Goal: Task Accomplishment & Management: Use online tool/utility

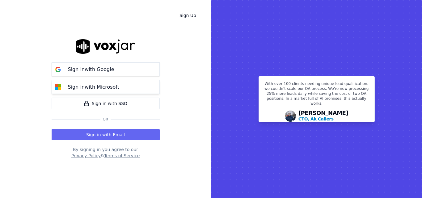
click at [115, 83] on button "Sign in with Microsoft" at bounding box center [106, 87] width 108 height 14
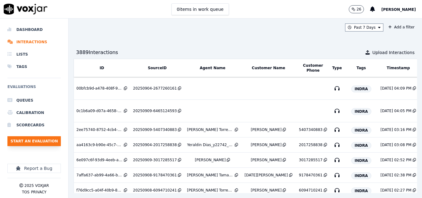
click at [16, 144] on button "Start an Evaluation" at bounding box center [33, 141] width 53 height 10
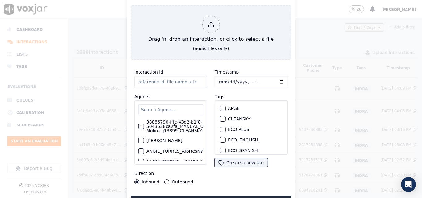
type input "20250909-091323_6465124593-all.mp3"
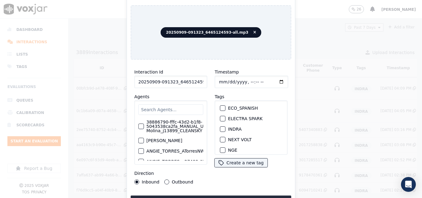
scroll to position [45, 0]
click at [220, 124] on div "button" at bounding box center [222, 126] width 4 height 4
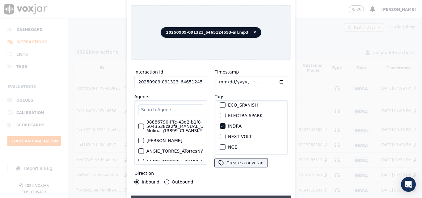
click at [228, 195] on button "Upload interaction to start evaluation" at bounding box center [211, 200] width 161 height 11
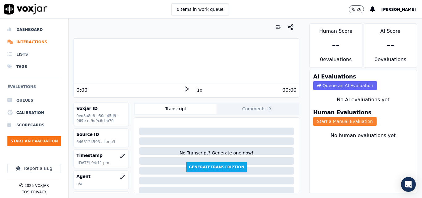
click at [332, 121] on button "Start a Manual Evaluation" at bounding box center [344, 121] width 63 height 9
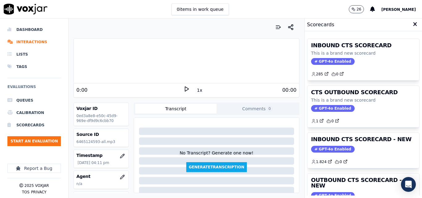
click at [185, 88] on polygon at bounding box center [187, 89] width 4 height 5
click at [183, 86] on icon at bounding box center [186, 89] width 6 height 6
click at [183, 90] on icon at bounding box center [186, 89] width 6 height 6
click at [185, 90] on rect at bounding box center [185, 89] width 1 height 4
click at [183, 88] on icon at bounding box center [186, 89] width 6 height 6
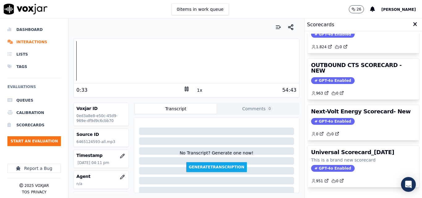
scroll to position [104, 0]
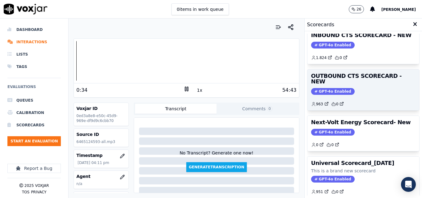
click at [330, 88] on span "GPT-4o Enabled" at bounding box center [333, 91] width 44 height 7
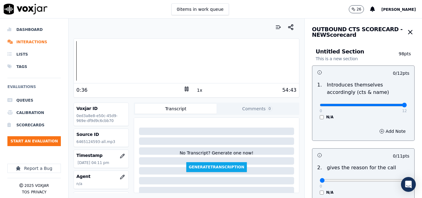
type input "12"
click at [389, 106] on input "range" at bounding box center [363, 105] width 87 height 2
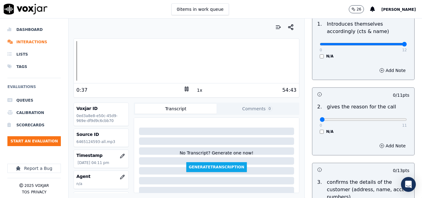
scroll to position [69, 0]
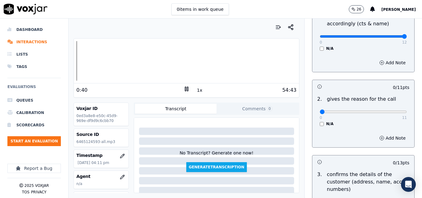
click at [185, 90] on icon at bounding box center [186, 89] width 6 height 6
click at [185, 87] on icon at bounding box center [186, 89] width 6 height 6
click at [70, 59] on div "Your browser does not support the audio element. 0:00 1x 54:43 Voxjar ID 0ed3a8…" at bounding box center [186, 108] width 235 height 179
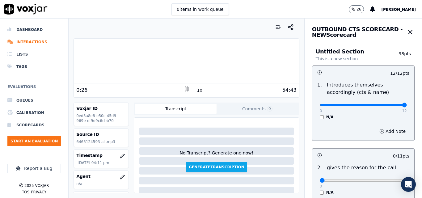
click at [185, 88] on rect at bounding box center [185, 89] width 1 height 4
click at [183, 88] on icon at bounding box center [186, 89] width 6 height 6
click at [179, 86] on div "0:29 1x 54:43" at bounding box center [186, 89] width 225 height 13
click at [183, 87] on icon at bounding box center [186, 89] width 6 height 6
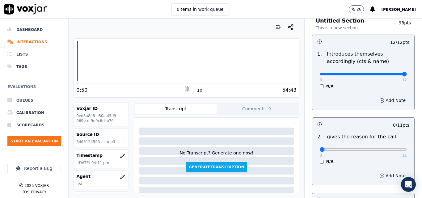
scroll to position [62, 0]
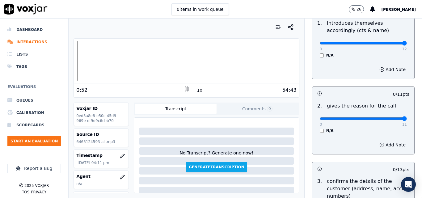
drag, startPoint x: 370, startPoint y: 119, endPoint x: 401, endPoint y: 119, distance: 30.3
type input "11"
click at [401, 119] on input "range" at bounding box center [363, 118] width 87 height 2
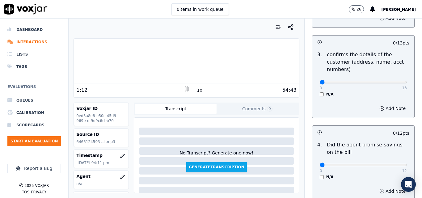
scroll to position [216, 0]
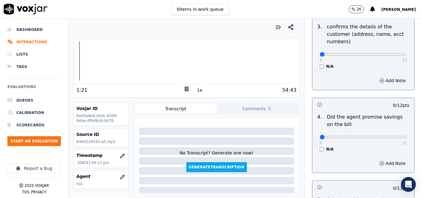
click at [197, 88] on button "1x" at bounding box center [200, 90] width 8 height 9
click at [197, 88] on button "1.5x" at bounding box center [202, 90] width 12 height 9
click at [78, 63] on div at bounding box center [186, 61] width 225 height 40
click at [196, 90] on button "2x" at bounding box center [200, 90] width 8 height 9
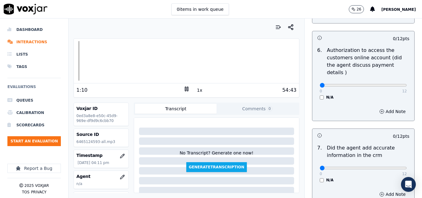
scroll to position [595, 0]
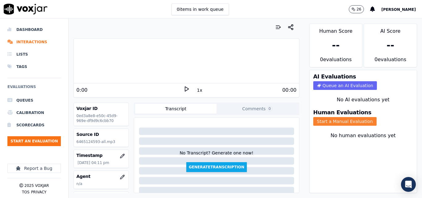
click at [342, 121] on button "Start a Manual Evaluation" at bounding box center [344, 121] width 63 height 9
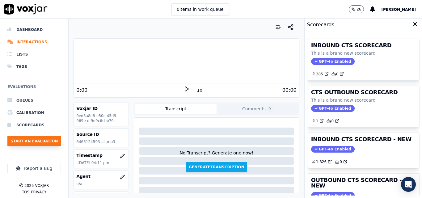
click at [45, 138] on button "Start an Evaluation" at bounding box center [33, 141] width 53 height 10
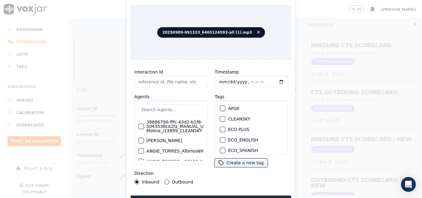
type input "20250909-091323_6465124593-all (1).mp3"
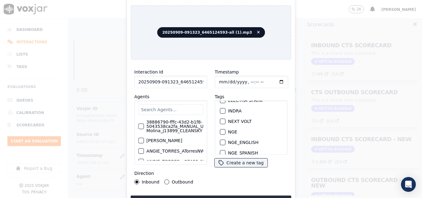
scroll to position [63, 0]
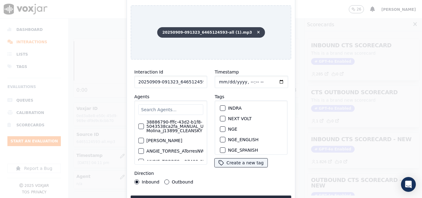
click at [257, 31] on icon at bounding box center [258, 33] width 3 height 4
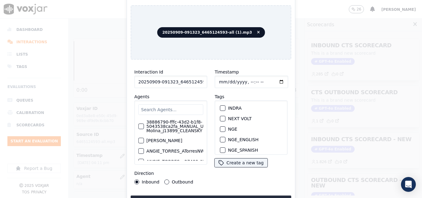
click at [221, 127] on div "button" at bounding box center [222, 129] width 4 height 4
click at [235, 197] on button "Upload interaction to start evaluation" at bounding box center [211, 200] width 161 height 11
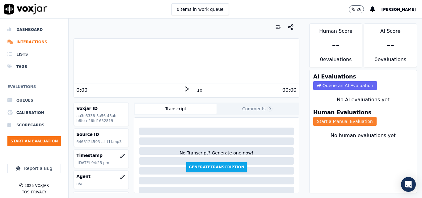
click at [333, 119] on button "Start a Manual Evaluation" at bounding box center [344, 121] width 63 height 9
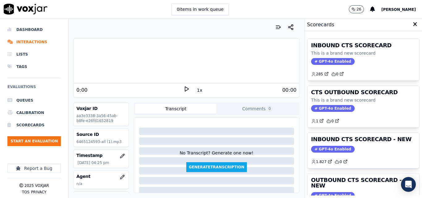
click at [183, 87] on icon at bounding box center [186, 89] width 6 height 6
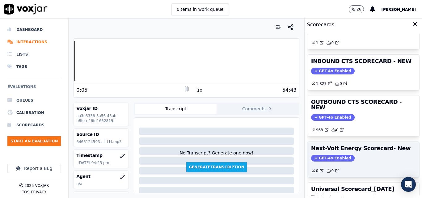
scroll to position [73, 0]
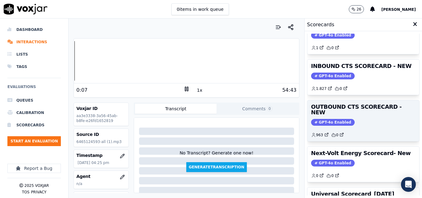
click at [328, 119] on span "GPT-4o Enabled" at bounding box center [333, 122] width 44 height 7
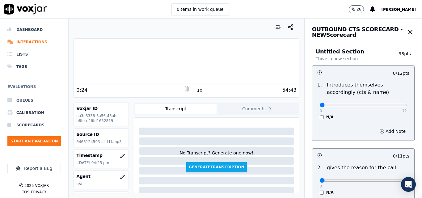
click at [197, 90] on button "1x" at bounding box center [200, 90] width 8 height 9
click at [187, 89] on rect at bounding box center [187, 89] width 1 height 4
click at [183, 90] on icon at bounding box center [186, 89] width 6 height 6
click at [184, 90] on icon at bounding box center [186, 89] width 6 height 6
click at [185, 90] on polygon at bounding box center [187, 89] width 4 height 5
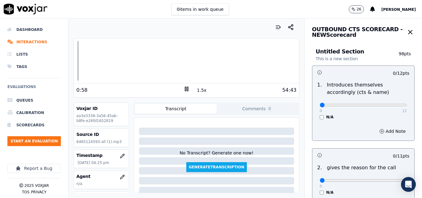
click at [184, 90] on icon at bounding box center [186, 89] width 6 height 6
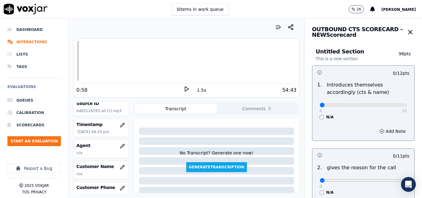
scroll to position [0, 0]
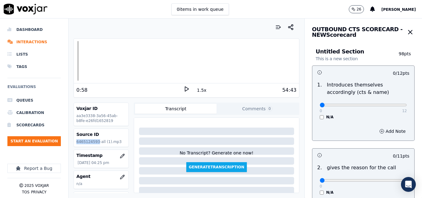
drag, startPoint x: 95, startPoint y: 142, endPoint x: 76, endPoint y: 143, distance: 19.8
click at [76, 143] on div "Source ID 6465124593-all (1).mp3" at bounding box center [101, 138] width 55 height 18
click at [183, 91] on icon at bounding box center [186, 89] width 6 height 6
click at [185, 91] on icon at bounding box center [186, 89] width 6 height 6
click at [74, 63] on div at bounding box center [186, 61] width 225 height 40
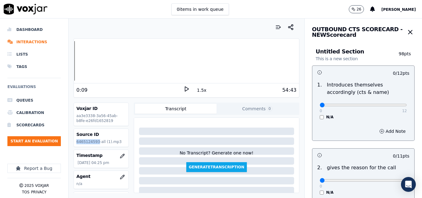
click at [183, 90] on icon at bounding box center [186, 89] width 6 height 6
click at [196, 89] on button "1.5x" at bounding box center [202, 90] width 12 height 9
type input "12"
click at [391, 104] on input "range" at bounding box center [363, 105] width 87 height 2
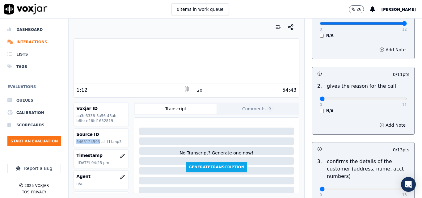
scroll to position [93, 0]
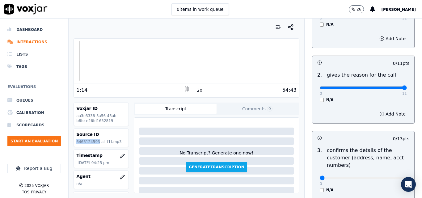
type input "11"
click at [388, 87] on input "range" at bounding box center [363, 87] width 87 height 2
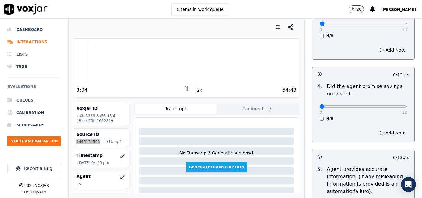
scroll to position [247, 0]
click at [84, 65] on div at bounding box center [186, 61] width 225 height 40
click at [196, 91] on button "2x" at bounding box center [200, 90] width 8 height 9
click at [196, 91] on button "1x" at bounding box center [200, 90] width 8 height 9
click at [186, 90] on icon at bounding box center [186, 89] width 6 height 6
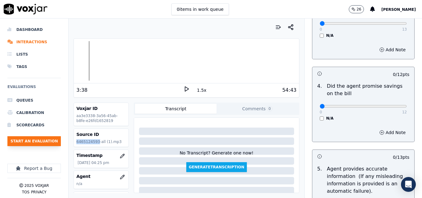
click at [45, 139] on button "Start an Evaluation" at bounding box center [33, 141] width 53 height 10
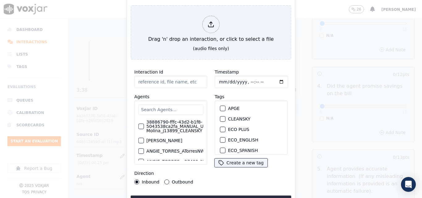
type input "20250909-100103_4847949563-all.mp3"
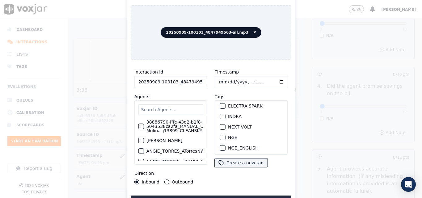
scroll to position [62, 0]
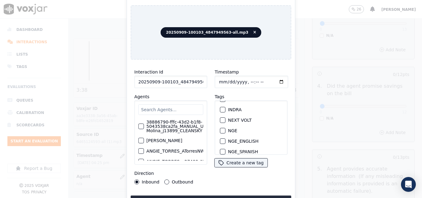
click at [221, 128] on div "button" at bounding box center [222, 130] width 4 height 4
click at [244, 195] on button "Upload interaction to start evaluation" at bounding box center [211, 200] width 161 height 11
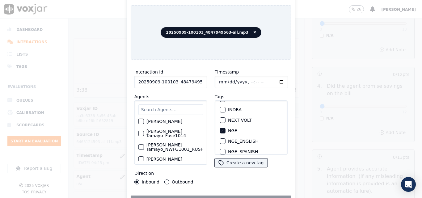
scroll to position [597, 0]
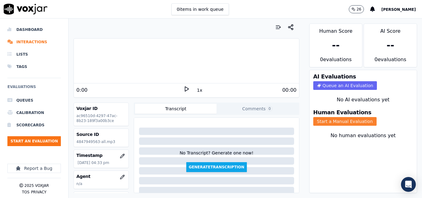
click at [333, 120] on button "Start a Manual Evaluation" at bounding box center [344, 121] width 63 height 9
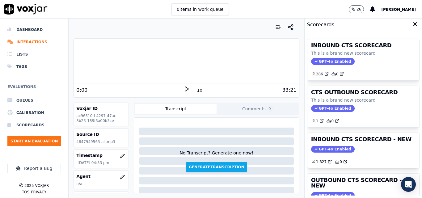
click at [185, 90] on polygon at bounding box center [187, 89] width 4 height 5
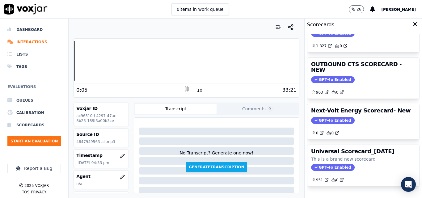
scroll to position [115, 0]
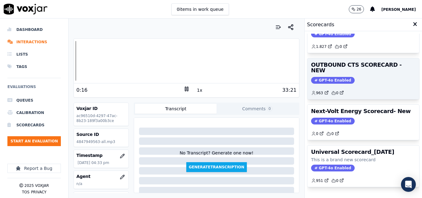
click at [337, 77] on span "GPT-4o Enabled" at bounding box center [333, 80] width 44 height 7
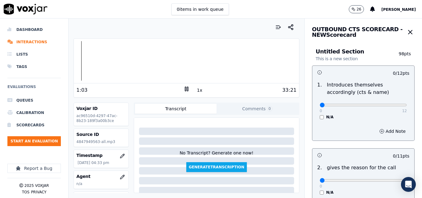
click at [183, 88] on icon at bounding box center [186, 89] width 6 height 6
click at [185, 90] on polygon at bounding box center [187, 89] width 4 height 5
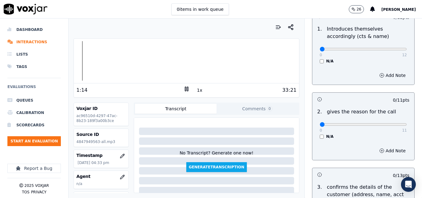
scroll to position [62, 0]
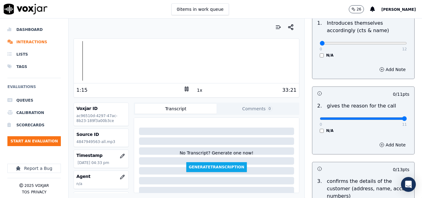
type input "11"
click at [390, 118] on input "range" at bounding box center [363, 118] width 87 height 2
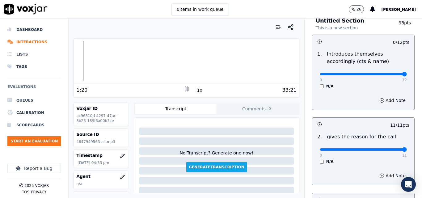
type input "12"
click at [390, 73] on input "range" at bounding box center [363, 74] width 87 height 2
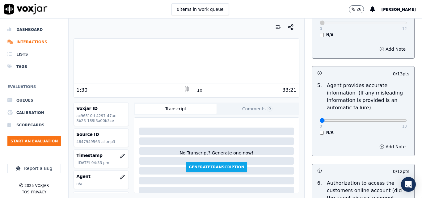
scroll to position [340, 0]
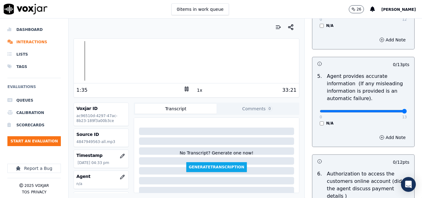
type input "13"
click at [390, 110] on input "range" at bounding box center [363, 111] width 87 height 2
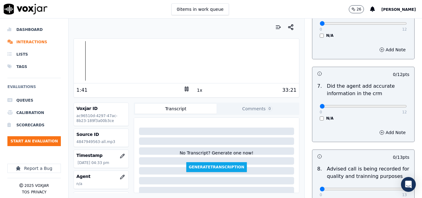
scroll to position [556, 0]
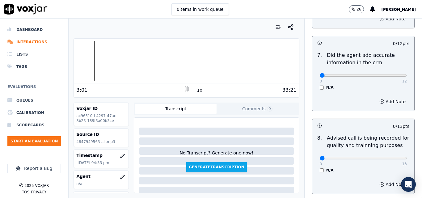
click at [198, 87] on button "1x" at bounding box center [200, 90] width 8 height 9
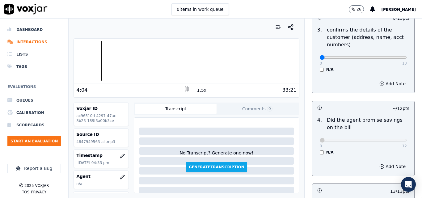
scroll to position [227, 0]
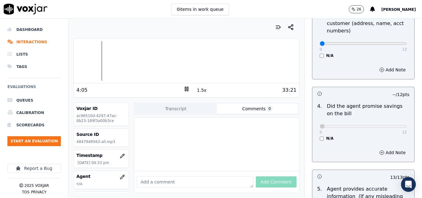
click at [245, 110] on button "Comments 0" at bounding box center [257, 109] width 82 height 10
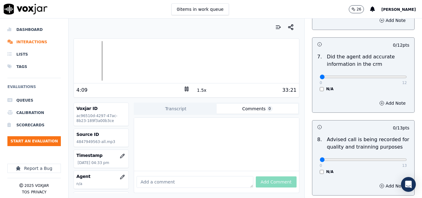
scroll to position [595, 0]
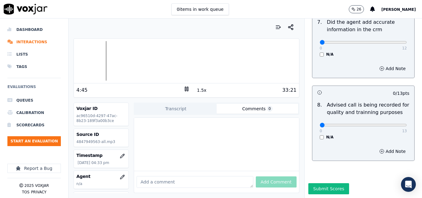
paste textarea "very good customer relations"
click at [200, 176] on textarea "very good customer relations" at bounding box center [194, 182] width 117 height 12
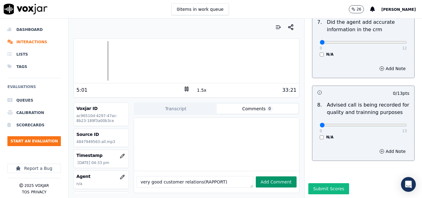
click at [270, 176] on button "Add Comment" at bounding box center [276, 181] width 41 height 11
type textarea "very good customer relations(RAPPORT)"
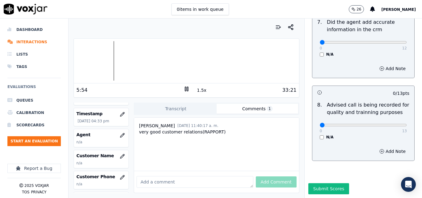
scroll to position [46, 0]
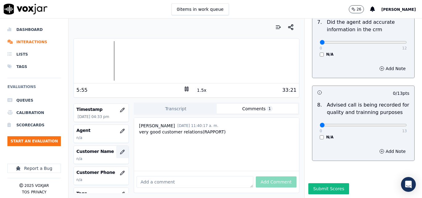
click at [120, 152] on icon "button" at bounding box center [122, 151] width 5 height 5
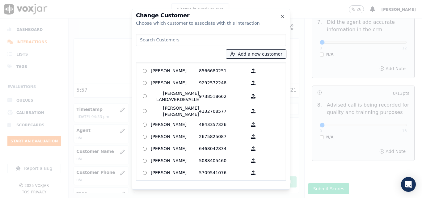
click at [252, 53] on button "Add a new customer" at bounding box center [256, 54] width 60 height 9
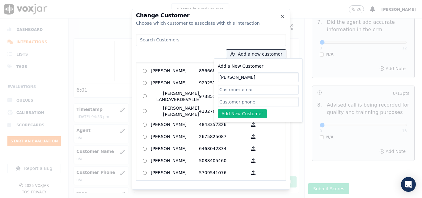
type input "[PERSON_NAME]"
paste input "4847949563"
type input "4847949563"
click at [249, 111] on button "Add New Customer" at bounding box center [242, 113] width 49 height 9
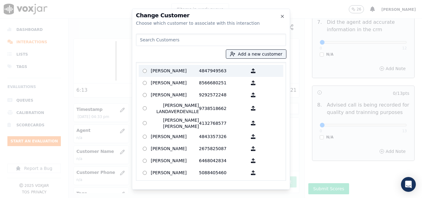
click at [156, 68] on p "[PERSON_NAME]" at bounding box center [175, 71] width 48 height 10
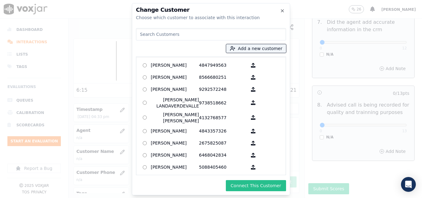
click at [272, 184] on button "Connect This Customer" at bounding box center [256, 185] width 60 height 11
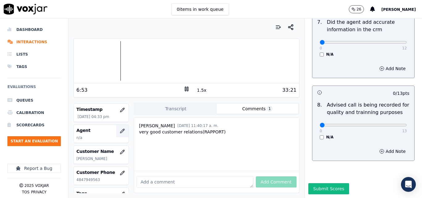
click at [120, 130] on icon "button" at bounding box center [122, 130] width 5 height 5
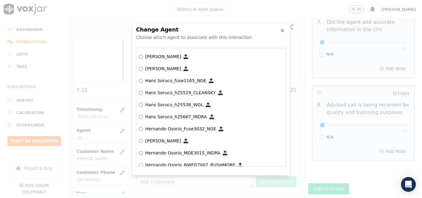
scroll to position [1271, 0]
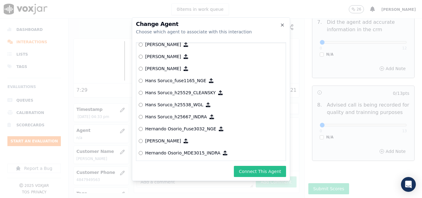
click at [272, 174] on button "Connect This Agent" at bounding box center [260, 171] width 52 height 11
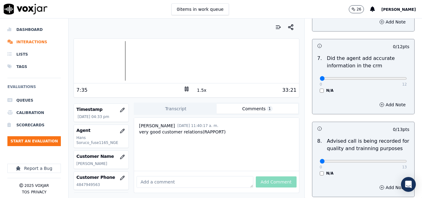
scroll to position [536, 0]
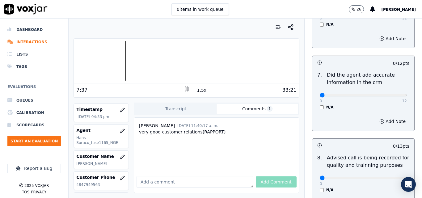
click at [200, 88] on button "1.5x" at bounding box center [202, 90] width 12 height 9
type input "12"
click at [390, 94] on input "range" at bounding box center [363, 95] width 87 height 2
click at [118, 60] on div at bounding box center [186, 61] width 225 height 40
click at [198, 90] on button "2x" at bounding box center [200, 90] width 8 height 9
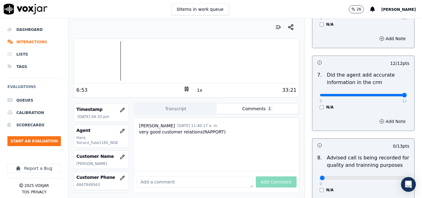
click at [375, 117] on button "Add Note" at bounding box center [392, 121] width 34 height 9
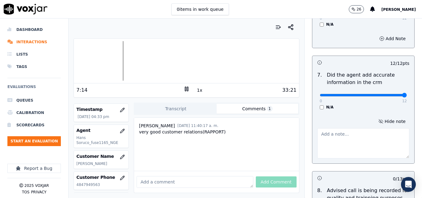
click at [117, 61] on div at bounding box center [186, 61] width 225 height 40
click at [185, 91] on rect at bounding box center [185, 89] width 1 height 4
click at [184, 88] on icon at bounding box center [186, 89] width 6 height 6
click at [197, 90] on button "1x" at bounding box center [200, 90] width 8 height 9
click at [197, 90] on button "1.5x" at bounding box center [202, 90] width 12 height 9
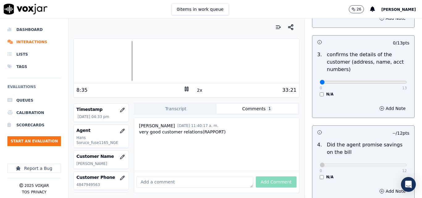
scroll to position [165, 0]
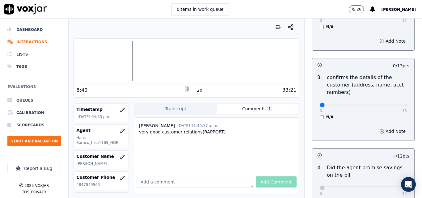
click at [126, 59] on div at bounding box center [186, 61] width 225 height 40
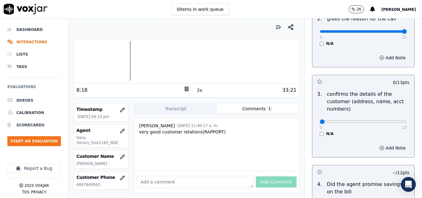
scroll to position [154, 0]
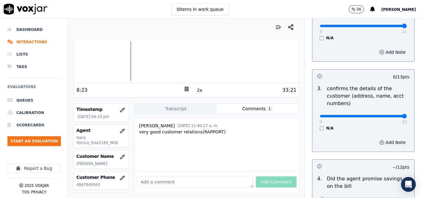
type input "13"
click at [391, 117] on input "range" at bounding box center [363, 116] width 87 height 2
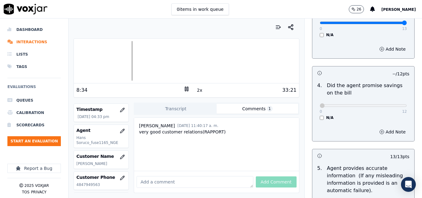
scroll to position [247, 0]
click at [126, 64] on div at bounding box center [186, 61] width 225 height 40
click at [196, 91] on button "2x" at bounding box center [200, 90] width 8 height 9
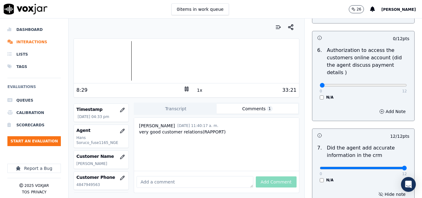
scroll to position [628, 0]
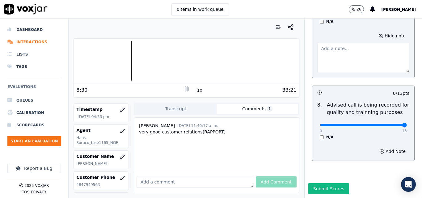
type input "13"
click at [390, 124] on input "range" at bounding box center [363, 125] width 87 height 2
click at [196, 90] on button "1x" at bounding box center [200, 90] width 8 height 9
click at [196, 90] on button "1.5x" at bounding box center [202, 90] width 12 height 9
click at [163, 60] on div at bounding box center [186, 61] width 225 height 40
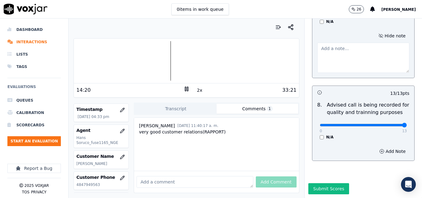
click at [148, 59] on div at bounding box center [186, 61] width 225 height 40
click at [270, 59] on div at bounding box center [186, 61] width 225 height 40
click at [272, 62] on div at bounding box center [186, 61] width 225 height 40
click at [326, 183] on button "Submit Scores" at bounding box center [328, 188] width 41 height 11
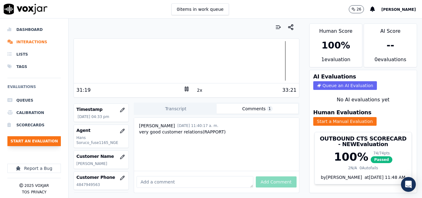
click at [25, 138] on button "Start an Evaluation" at bounding box center [33, 141] width 53 height 10
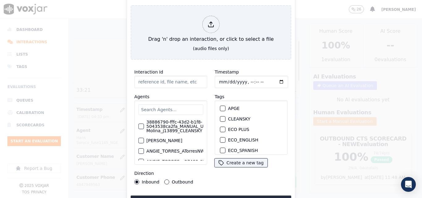
type input "20250828-100608_4123906599-all.mp3"
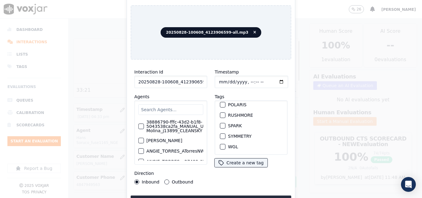
scroll to position [134, 0]
click at [222, 113] on div "button" at bounding box center [222, 115] width 4 height 4
click at [239, 195] on button "Upload interaction to start evaluation" at bounding box center [211, 200] width 161 height 11
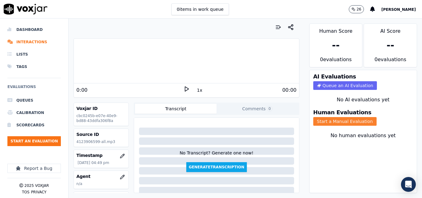
click at [318, 122] on button "Start a Manual Evaluation" at bounding box center [344, 121] width 63 height 9
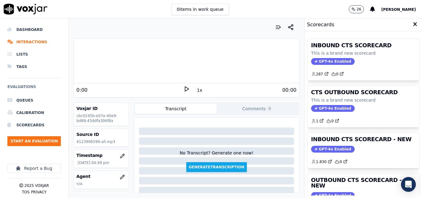
click at [183, 88] on icon at bounding box center [186, 89] width 6 height 6
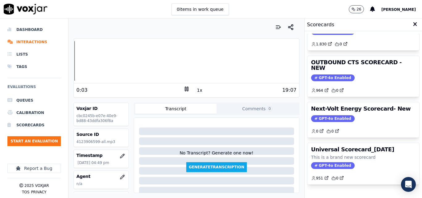
scroll to position [135, 0]
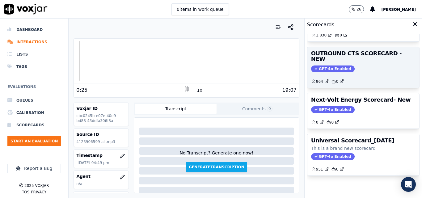
click at [321, 51] on div "OUTBOUND CTS SCORECARD - NEW GPT-4o Enabled 964 0" at bounding box center [363, 67] width 112 height 41
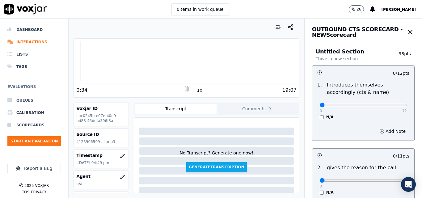
click at [184, 90] on icon at bounding box center [186, 89] width 6 height 6
click at [24, 143] on button "Start an Evaluation" at bounding box center [33, 141] width 53 height 10
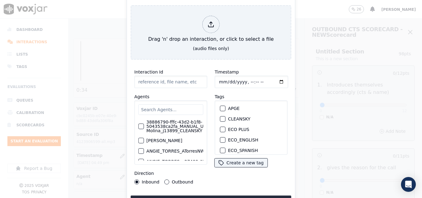
type input "20250909-132409_4843262069-all.mp3"
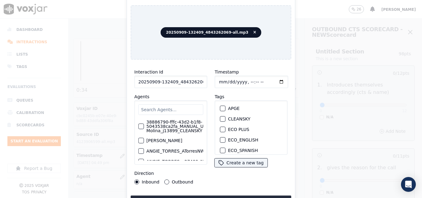
click at [222, 117] on div "button" at bounding box center [222, 119] width 4 height 4
click at [233, 195] on button "Upload interaction to start evaluation" at bounding box center [211, 200] width 161 height 11
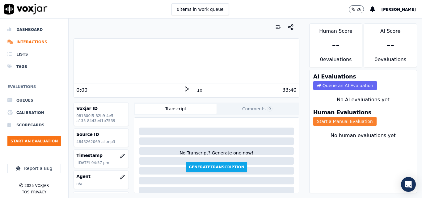
click at [345, 122] on button "Start a Manual Evaluation" at bounding box center [344, 121] width 63 height 9
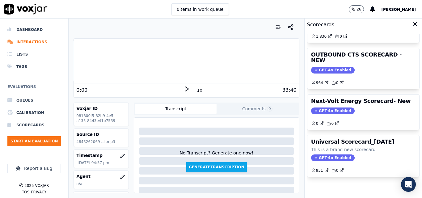
scroll to position [135, 0]
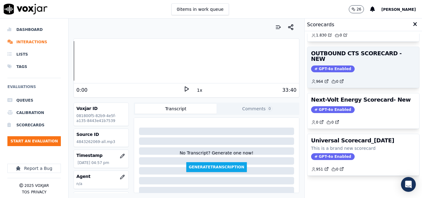
click at [329, 65] on span "GPT-4o Enabled" at bounding box center [333, 68] width 44 height 7
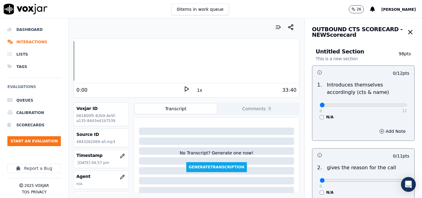
click at [185, 89] on polygon at bounding box center [187, 89] width 4 height 5
click at [63, 64] on div "Dashboard Interactions Lists Tags Evaluations Queues Calibration Scorecards Sta…" at bounding box center [211, 108] width 422 height 179
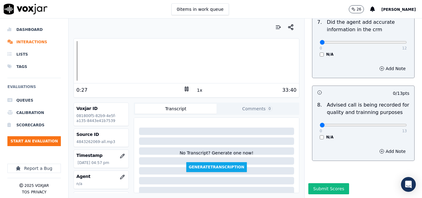
scroll to position [595, 0]
click at [74, 59] on div at bounding box center [186, 61] width 225 height 40
click at [196, 90] on button "1x" at bounding box center [200, 90] width 8 height 9
click at [196, 90] on button "1.5x" at bounding box center [202, 90] width 12 height 9
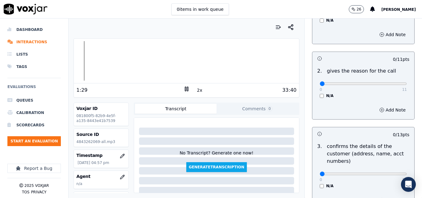
scroll to position [70, 0]
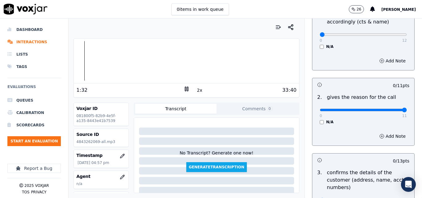
type input "11"
click at [391, 110] on input "range" at bounding box center [363, 110] width 87 height 2
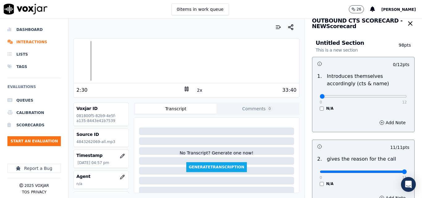
click at [198, 89] on button "2x" at bounding box center [200, 90] width 8 height 9
click at [67, 63] on div "Dashboard Interactions Lists Tags Evaluations Queues Calibration Scorecards Sta…" at bounding box center [211, 108] width 422 height 179
click at [187, 87] on rect at bounding box center [187, 89] width 1 height 4
click at [95, 115] on p "081800f5-82b9-4e5f-a135-8443e41b7539" at bounding box center [101, 118] width 50 height 10
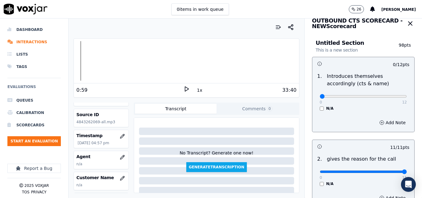
scroll to position [0, 0]
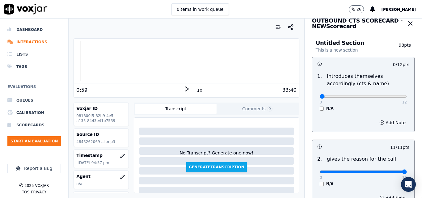
click at [183, 87] on icon at bounding box center [186, 89] width 6 height 6
click at [198, 88] on button "1x" at bounding box center [200, 90] width 8 height 9
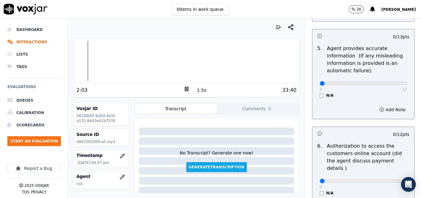
scroll to position [379, 0]
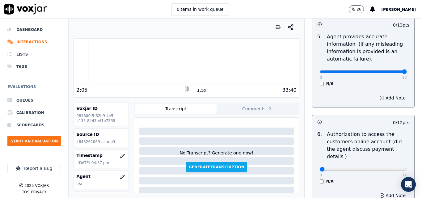
type input "13"
click at [391, 70] on input "range" at bounding box center [363, 71] width 87 height 2
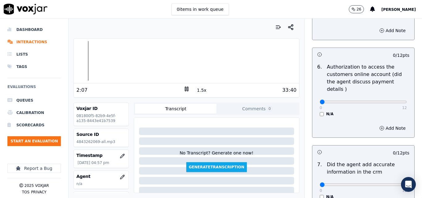
scroll to position [441, 0]
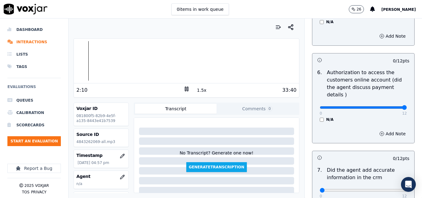
type input "12"
click at [391, 106] on input "range" at bounding box center [363, 107] width 87 height 2
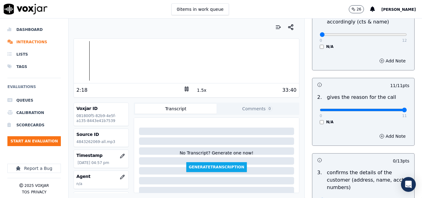
scroll to position [0, 0]
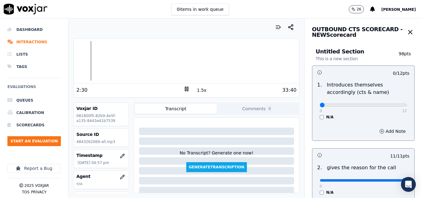
click at [197, 91] on button "1.5x" at bounding box center [202, 90] width 12 height 9
click at [265, 112] on button "Comments 0" at bounding box center [257, 109] width 82 height 10
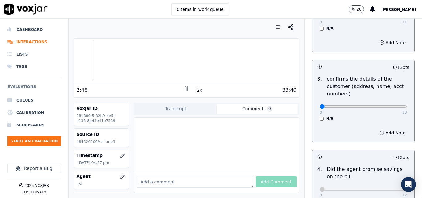
scroll to position [185, 0]
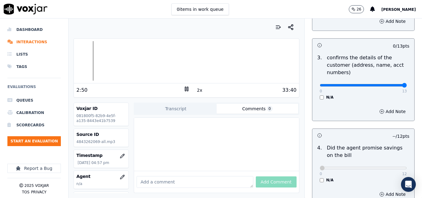
type input "13"
click at [390, 86] on input "range" at bounding box center [363, 85] width 87 height 2
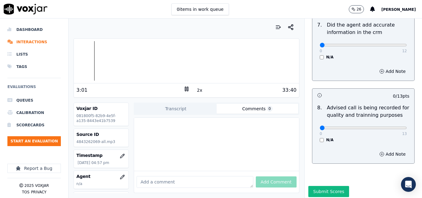
scroll to position [587, 0]
click at [196, 93] on button "2x" at bounding box center [200, 90] width 8 height 9
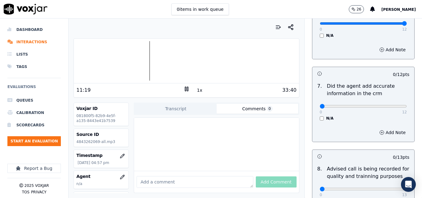
scroll to position [503, 0]
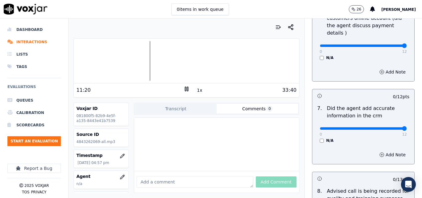
type input "12"
click at [390, 127] on input "range" at bounding box center [363, 128] width 87 height 2
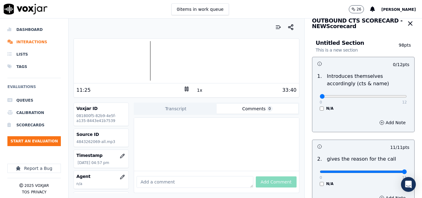
scroll to position [0, 0]
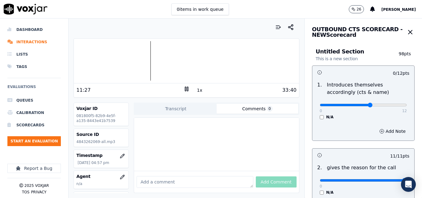
click at [362, 106] on input "range" at bounding box center [363, 105] width 87 height 2
type input "8"
click at [363, 105] on input "range" at bounding box center [363, 105] width 87 height 2
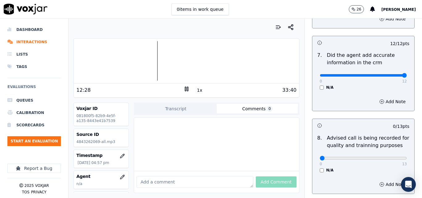
scroll to position [595, 0]
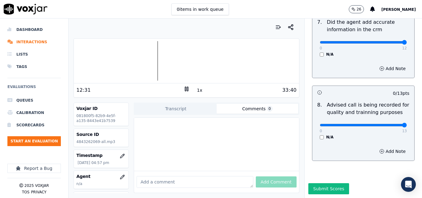
type input "13"
click at [391, 124] on input "range" at bounding box center [363, 125] width 87 height 2
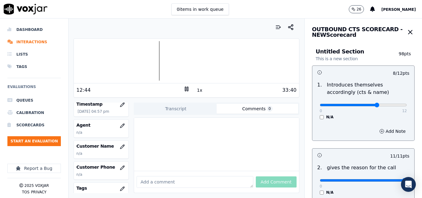
scroll to position [62, 0]
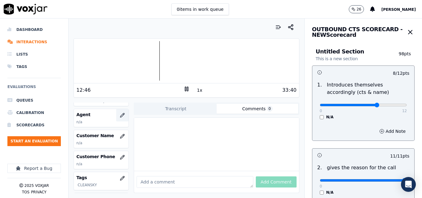
click at [120, 114] on icon "button" at bounding box center [122, 115] width 5 height 5
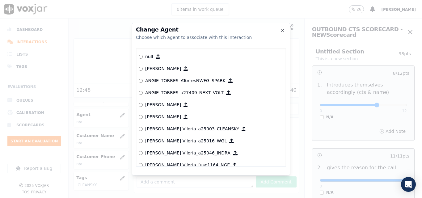
click at [282, 27] on h2 "Change Agent" at bounding box center [211, 30] width 150 height 6
click at [282, 30] on icon "button" at bounding box center [282, 30] width 2 height 2
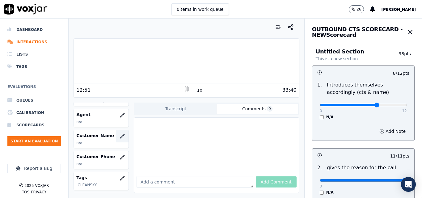
click at [116, 135] on button "button" at bounding box center [122, 136] width 12 height 12
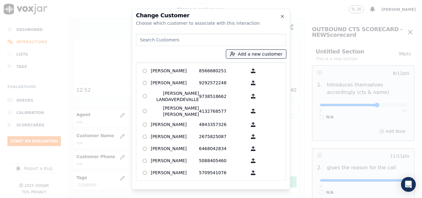
click at [240, 54] on button "Add a new customer" at bounding box center [256, 54] width 60 height 9
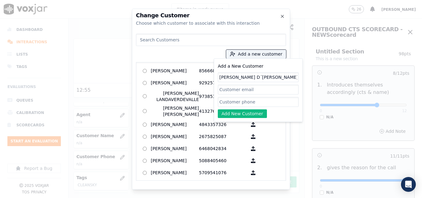
type input "[PERSON_NAME] D´[PERSON_NAME]"
paste input "4843262069"
type input "4843262069"
click at [245, 110] on button "Add New Customer" at bounding box center [242, 113] width 49 height 9
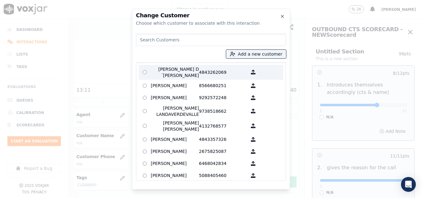
click at [175, 73] on p "[PERSON_NAME] D´[PERSON_NAME]" at bounding box center [175, 72] width 48 height 12
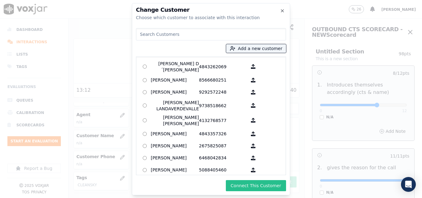
click at [273, 186] on button "Connect This Customer" at bounding box center [256, 185] width 60 height 11
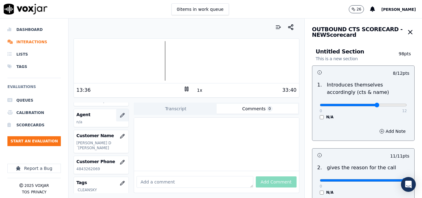
click at [120, 116] on icon "button" at bounding box center [122, 115] width 5 height 5
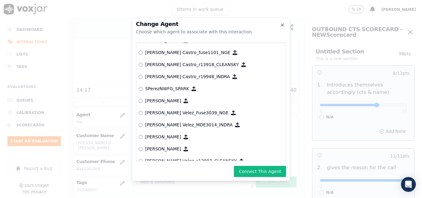
scroll to position [2441, 0]
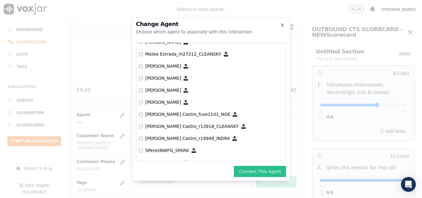
click at [256, 169] on button "Connect This Agent" at bounding box center [260, 171] width 52 height 11
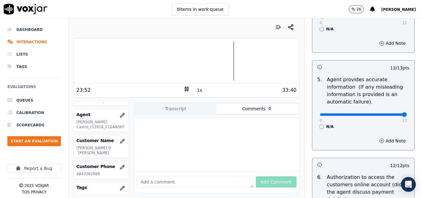
scroll to position [494, 0]
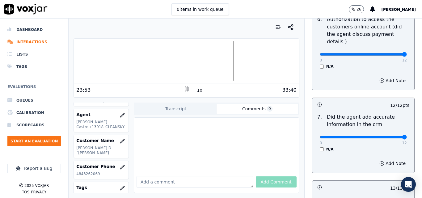
click at [75, 58] on div at bounding box center [186, 61] width 225 height 40
click at [199, 89] on div "33:40" at bounding box center [243, 89] width 107 height 7
click at [197, 90] on button "1x" at bounding box center [200, 90] width 8 height 9
click at [197, 90] on button "1.5x" at bounding box center [202, 90] width 12 height 9
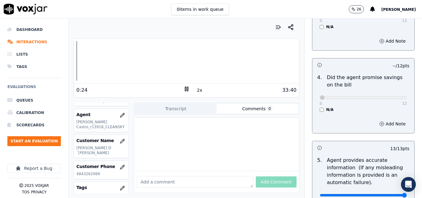
scroll to position [0, 0]
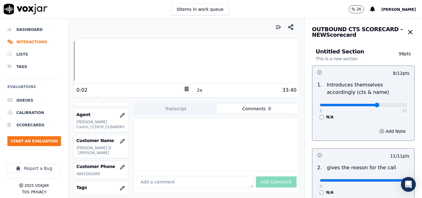
click at [74, 62] on div at bounding box center [186, 61] width 225 height 40
drag, startPoint x: 376, startPoint y: 103, endPoint x: 401, endPoint y: 106, distance: 25.2
type input "12"
click at [401, 106] on input "range" at bounding box center [363, 105] width 87 height 2
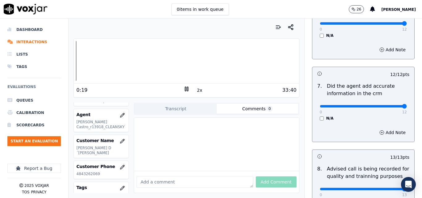
scroll to position [595, 0]
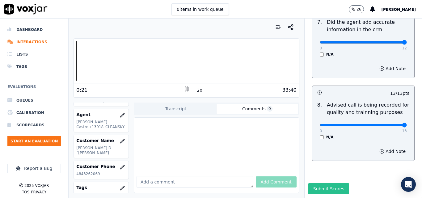
click at [320, 183] on button "Submit Scores" at bounding box center [328, 188] width 41 height 11
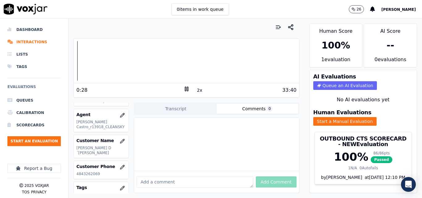
click at [183, 89] on icon at bounding box center [186, 89] width 6 height 6
click at [38, 141] on button "Start an Evaluation" at bounding box center [33, 141] width 53 height 10
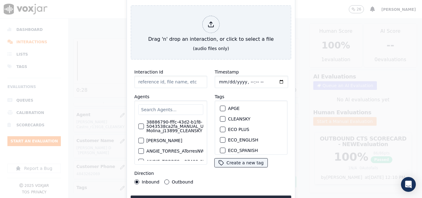
type input "20250909-135617_8622412338-all.mp3"
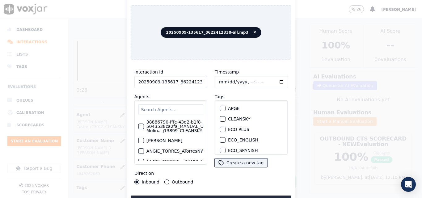
click at [221, 118] on div "button" at bounding box center [222, 119] width 4 height 4
click at [230, 195] on button "Upload interaction to start evaluation" at bounding box center [211, 200] width 161 height 11
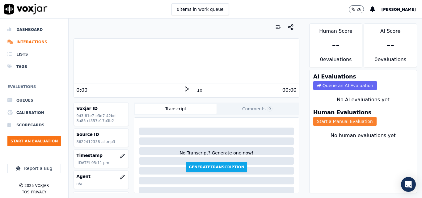
click at [337, 122] on button "Start a Manual Evaluation" at bounding box center [344, 121] width 63 height 9
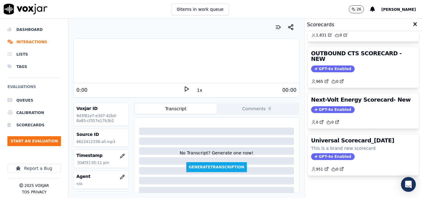
scroll to position [132, 0]
click at [340, 10] on div "0 items in work queue 26 [PERSON_NAME]" at bounding box center [211, 9] width 422 height 19
click at [184, 90] on icon at bounding box center [186, 89] width 6 height 6
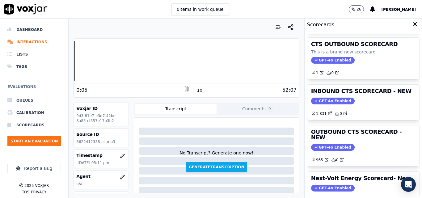
scroll to position [40, 0]
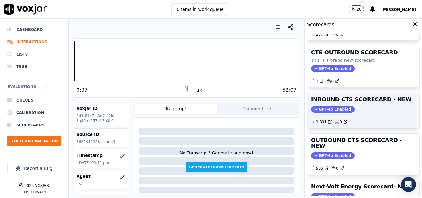
click at [339, 111] on span "GPT-4o Enabled" at bounding box center [333, 109] width 44 height 7
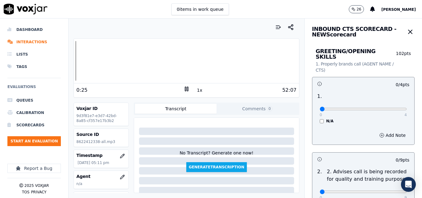
scroll to position [0, 0]
click at [183, 89] on icon at bounding box center [186, 89] width 6 height 6
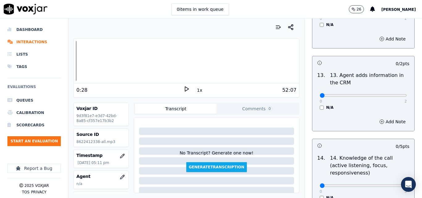
scroll to position [1066, 0]
click at [185, 87] on polygon at bounding box center [187, 89] width 4 height 5
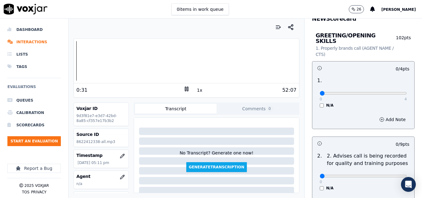
scroll to position [0, 0]
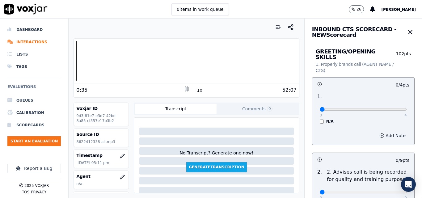
click at [379, 133] on icon "button" at bounding box center [381, 135] width 5 height 5
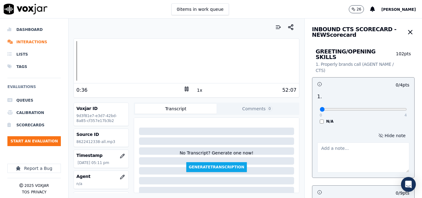
click at [349, 142] on textarea at bounding box center [363, 157] width 92 height 30
click at [66, 70] on div "Dashboard Interactions Lists Tags Evaluations Queues Calibration Scorecards Sta…" at bounding box center [211, 108] width 422 height 179
click at [196, 93] on button "1x" at bounding box center [200, 90] width 8 height 9
click at [196, 93] on button "1.5x" at bounding box center [202, 90] width 12 height 9
click at [56, 63] on div "Dashboard Interactions Lists Tags Evaluations Queues Calibration Scorecards Sta…" at bounding box center [211, 108] width 422 height 179
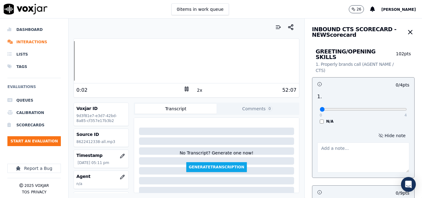
click at [196, 88] on button "2x" at bounding box center [200, 90] width 8 height 9
click at [196, 89] on button "1x" at bounding box center [200, 90] width 8 height 9
type input "4"
click at [390, 108] on input "range" at bounding box center [363, 109] width 87 height 2
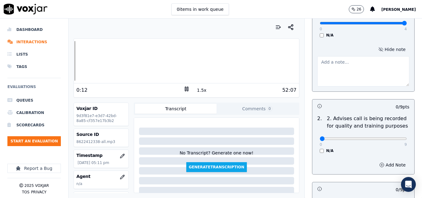
scroll to position [93, 0]
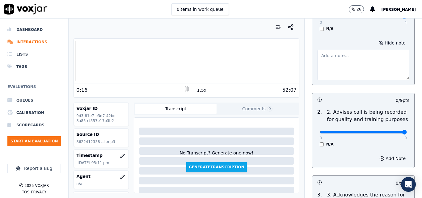
type input "9"
click at [389, 131] on input "range" at bounding box center [363, 132] width 87 height 2
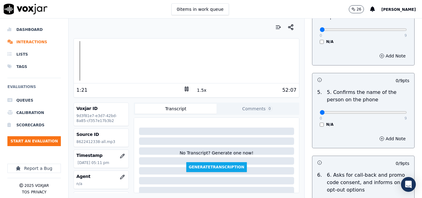
scroll to position [401, 0]
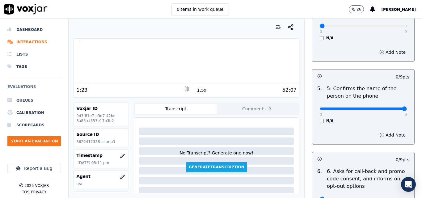
type input "9"
click at [390, 107] on input "range" at bounding box center [363, 108] width 87 height 2
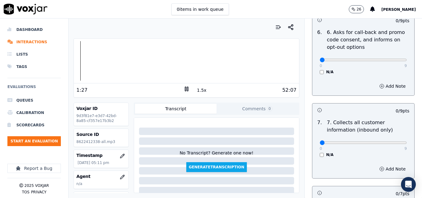
scroll to position [556, 0]
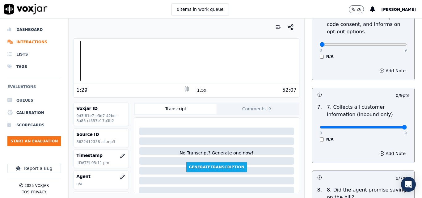
type input "9"
click at [391, 126] on input "range" at bounding box center [363, 127] width 87 height 2
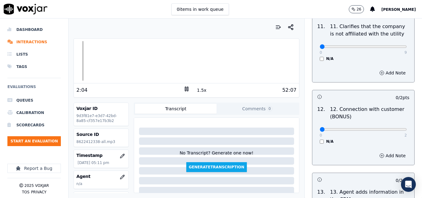
scroll to position [1019, 0]
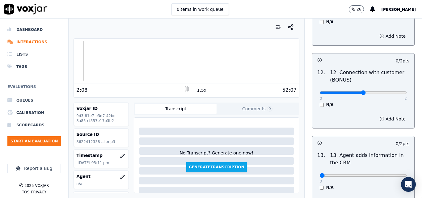
type input "1"
click at [359, 91] on input "range" at bounding box center [363, 92] width 87 height 2
click at [360, 91] on input "range" at bounding box center [363, 92] width 87 height 2
click at [355, 91] on input "range" at bounding box center [363, 92] width 87 height 2
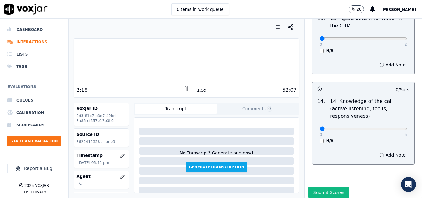
scroll to position [1160, 0]
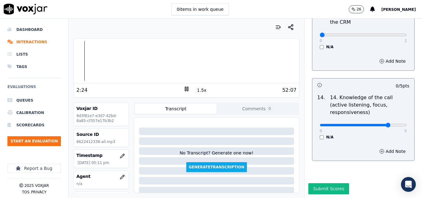
click at [368, 124] on input "range" at bounding box center [363, 125] width 87 height 2
click at [367, 124] on input "range" at bounding box center [363, 125] width 87 height 2
type input "4"
click at [370, 124] on input "range" at bounding box center [363, 125] width 87 height 2
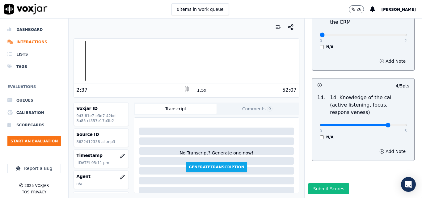
click at [198, 89] on button "1.5x" at bounding box center [202, 90] width 12 height 9
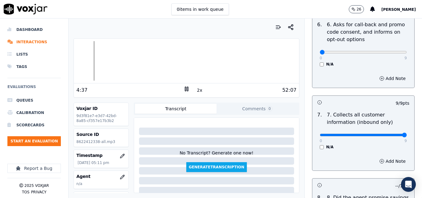
scroll to position [512, 0]
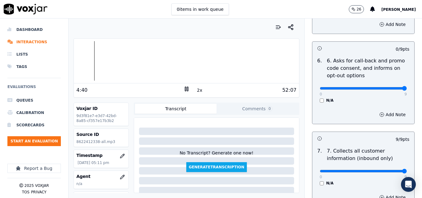
type input "9"
click at [389, 87] on input "range" at bounding box center [363, 88] width 87 height 2
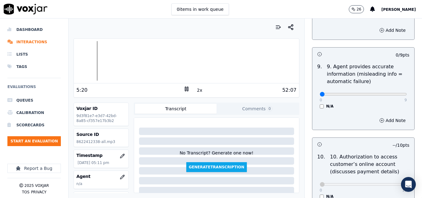
scroll to position [772, 0]
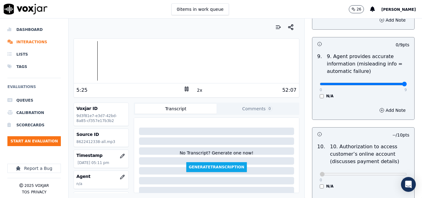
type input "9"
click at [389, 83] on input "range" at bounding box center [363, 84] width 87 height 2
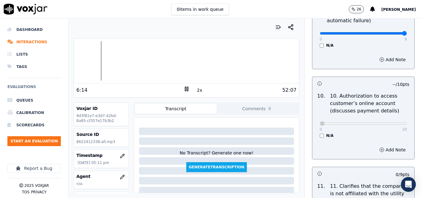
scroll to position [834, 0]
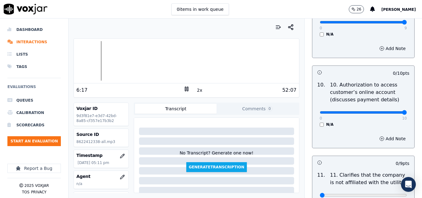
type input "10"
click at [390, 111] on input "range" at bounding box center [363, 112] width 87 height 2
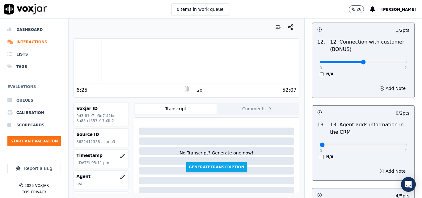
scroll to position [1050, 0]
click at [360, 61] on input "range" at bounding box center [363, 62] width 87 height 2
click at [363, 61] on input "range" at bounding box center [363, 62] width 87 height 2
click at [367, 61] on input "range" at bounding box center [363, 62] width 87 height 2
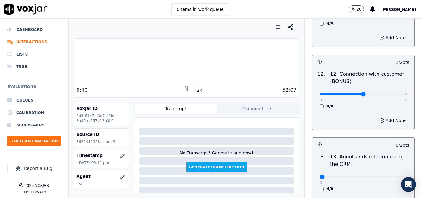
scroll to position [1006, 0]
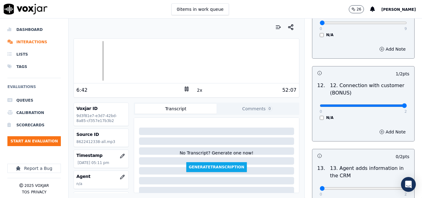
type input "2"
click at [388, 104] on input "range" at bounding box center [363, 105] width 87 height 2
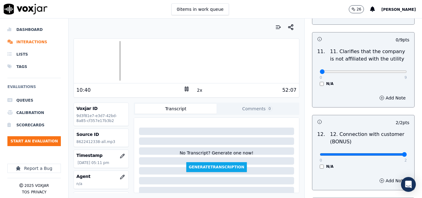
scroll to position [1160, 0]
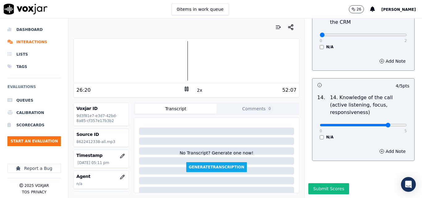
click at [177, 61] on div at bounding box center [186, 61] width 225 height 40
click at [172, 61] on div at bounding box center [186, 61] width 225 height 40
click at [187, 88] on rect at bounding box center [187, 89] width 1 height 4
click at [185, 87] on icon at bounding box center [186, 89] width 6 height 6
click at [185, 90] on icon at bounding box center [186, 89] width 6 height 6
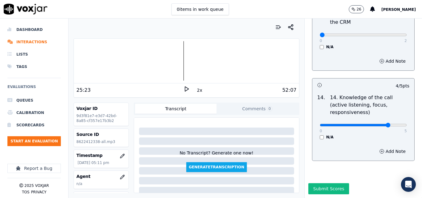
click at [183, 90] on icon at bounding box center [186, 89] width 6 height 6
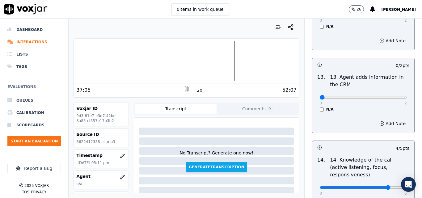
scroll to position [1111, 0]
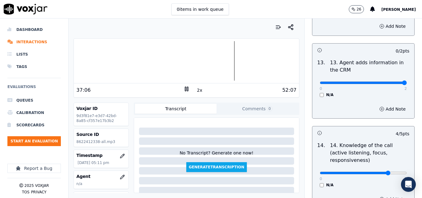
type input "2"
click at [390, 82] on input "range" at bounding box center [363, 83] width 87 height 2
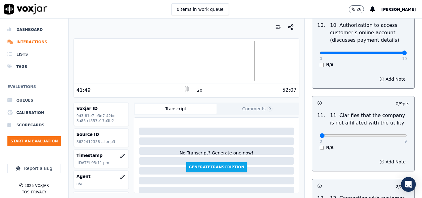
scroll to position [882, 0]
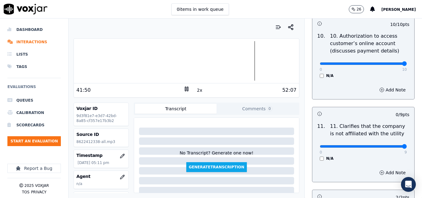
type input "9"
click at [390, 145] on input "range" at bounding box center [363, 146] width 87 height 2
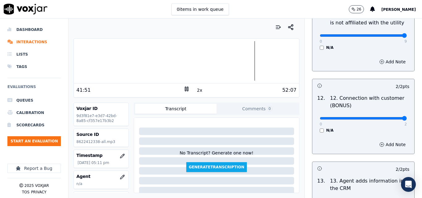
scroll to position [1160, 0]
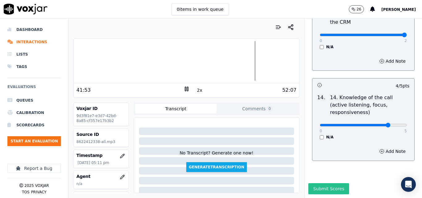
click at [318, 183] on button "Submit Scores" at bounding box center [328, 188] width 41 height 11
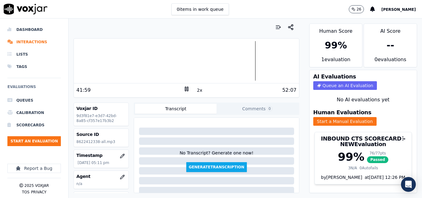
click at [183, 90] on icon at bounding box center [186, 89] width 6 height 6
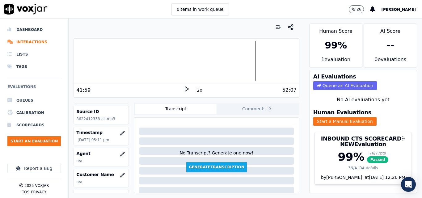
scroll to position [62, 0]
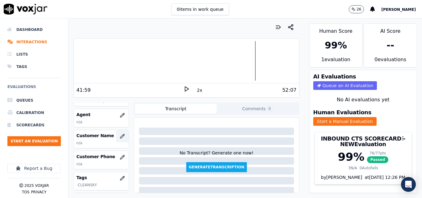
click at [120, 135] on icon "button" at bounding box center [122, 136] width 5 height 5
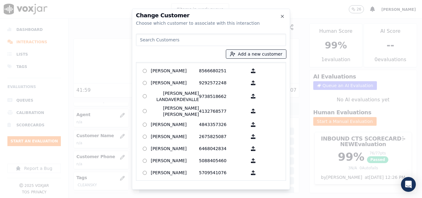
click at [243, 55] on button "Add a new customer" at bounding box center [256, 54] width 60 height 9
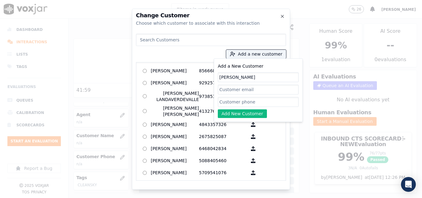
type input "[PERSON_NAME]"
paste input "8622412338"
type input "8622412338"
click at [249, 116] on button "Add New Customer" at bounding box center [242, 113] width 49 height 9
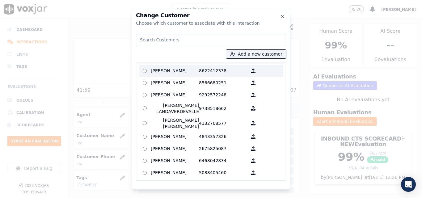
click at [173, 69] on p "[PERSON_NAME]" at bounding box center [175, 71] width 48 height 10
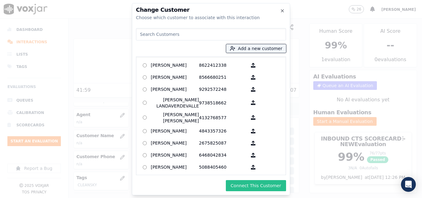
click at [258, 187] on button "Connect This Customer" at bounding box center [256, 185] width 60 height 11
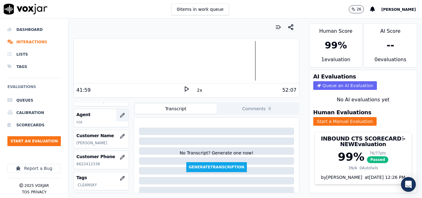
click at [120, 114] on icon "button" at bounding box center [122, 115] width 5 height 5
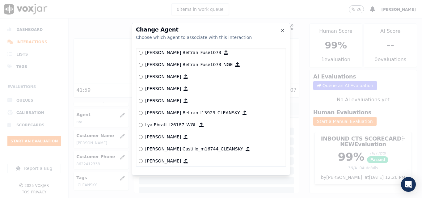
scroll to position [2299, 0]
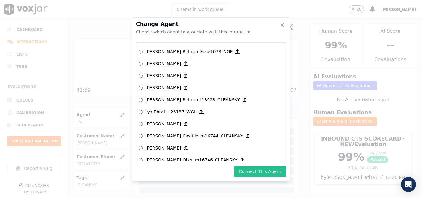
click at [261, 171] on button "Connect This Agent" at bounding box center [260, 171] width 52 height 11
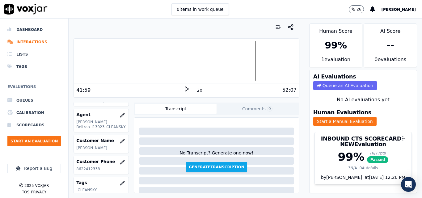
click at [291, 10] on div "0 items in work queue 26 [PERSON_NAME]" at bounding box center [211, 9] width 422 height 19
click at [42, 139] on button "Start an Evaluation" at bounding box center [33, 141] width 53 height 10
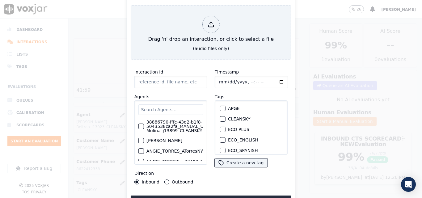
type input "20250909-140727_4126410297-all.mp3"
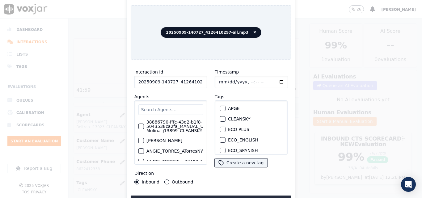
click at [222, 116] on button "CLEANSKY" at bounding box center [223, 119] width 6 height 6
click at [238, 192] on div "Interaction Id 20250909-140727_4126410297-all.mp3 Agents 38886790-fffc-43d2-b1f…" at bounding box center [211, 136] width 161 height 142
click at [239, 195] on button "Upload interaction to start evaluation" at bounding box center [211, 200] width 161 height 11
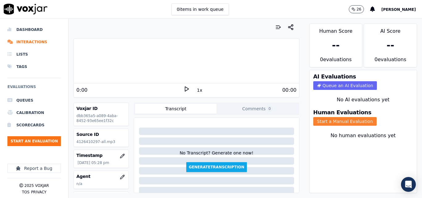
click at [353, 123] on button "Start a Manual Evaluation" at bounding box center [344, 121] width 63 height 9
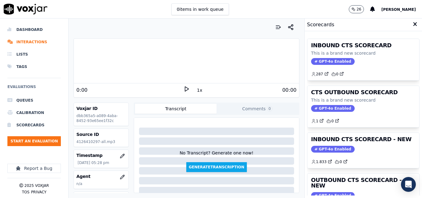
click at [182, 86] on div "0:00 1x 00:00" at bounding box center [186, 89] width 225 height 13
click at [185, 88] on polygon at bounding box center [187, 89] width 4 height 5
click at [185, 90] on rect at bounding box center [185, 89] width 1 height 4
click at [183, 87] on icon at bounding box center [186, 89] width 6 height 6
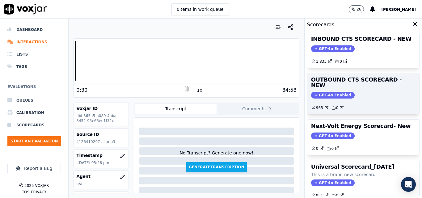
scroll to position [89, 0]
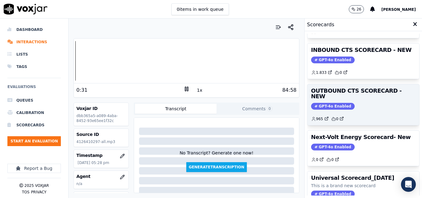
click at [334, 103] on span "GPT-4o Enabled" at bounding box center [333, 106] width 44 height 7
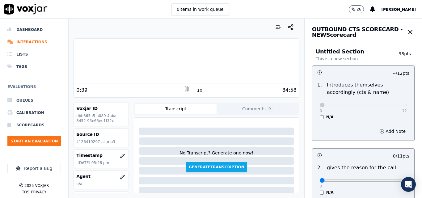
click at [320, 117] on div "N/A" at bounding box center [363, 117] width 87 height 5
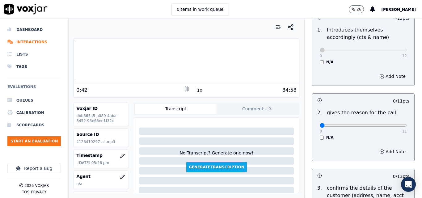
scroll to position [62, 0]
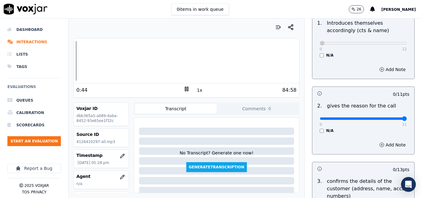
type input "11"
click at [391, 119] on input "range" at bounding box center [363, 118] width 87 height 2
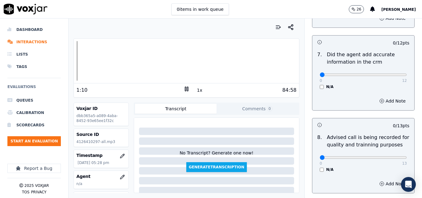
scroll to position [561, 0]
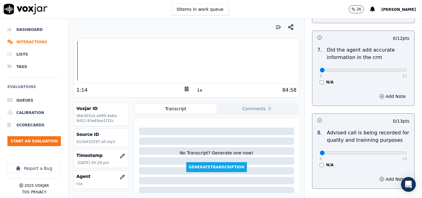
click at [198, 91] on button "1x" at bounding box center [200, 90] width 8 height 9
click at [198, 91] on button "1.5x" at bounding box center [202, 90] width 12 height 9
click at [74, 61] on div at bounding box center [186, 61] width 225 height 40
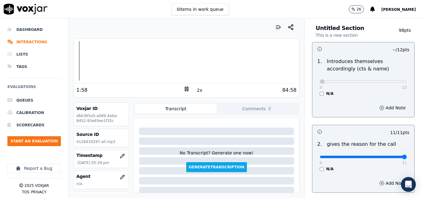
scroll to position [0, 0]
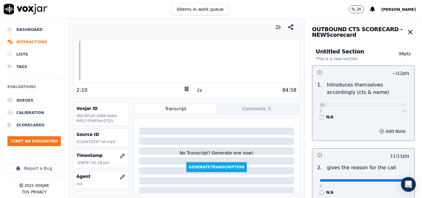
click at [187, 87] on rect at bounding box center [187, 89] width 1 height 4
click at [185, 86] on icon at bounding box center [186, 89] width 6 height 6
click at [196, 90] on button "2x" at bounding box center [200, 90] width 8 height 9
click at [196, 90] on button "1x" at bounding box center [200, 90] width 8 height 9
click at [197, 91] on button "1.5x" at bounding box center [202, 90] width 12 height 9
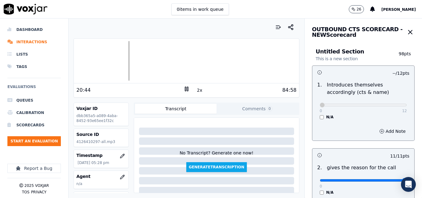
click at [197, 91] on button "2x" at bounding box center [200, 90] width 8 height 9
click at [197, 91] on button "1x" at bounding box center [200, 90] width 8 height 9
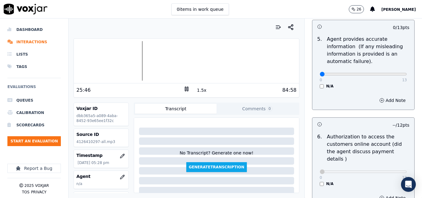
scroll to position [370, 0]
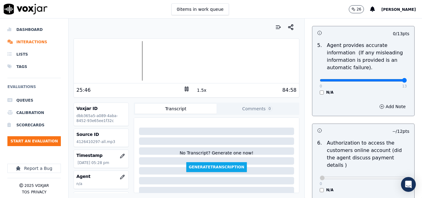
type input "13"
click at [390, 79] on input "range" at bounding box center [363, 80] width 87 height 2
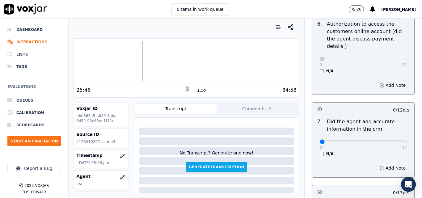
scroll to position [494, 0]
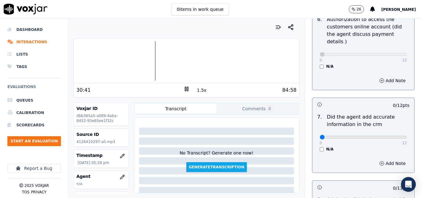
click at [199, 87] on button "1.5x" at bounding box center [202, 90] width 12 height 9
click at [127, 62] on div at bounding box center [186, 61] width 225 height 40
click at [108, 61] on div at bounding box center [186, 61] width 225 height 40
click at [143, 65] on div at bounding box center [186, 61] width 225 height 40
click at [116, 62] on div at bounding box center [186, 61] width 225 height 40
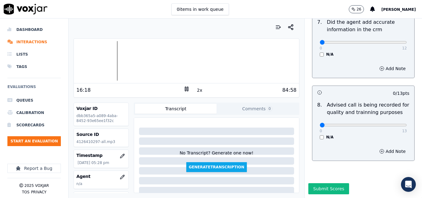
scroll to position [595, 0]
type input "13"
click at [388, 124] on input "range" at bounding box center [363, 125] width 87 height 2
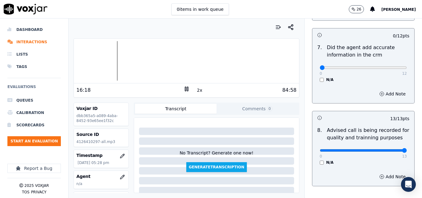
scroll to position [533, 0]
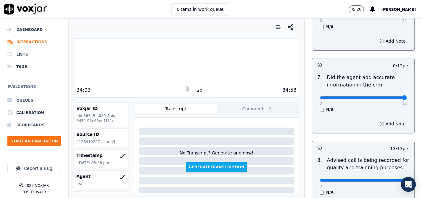
type input "12"
click at [390, 96] on input "range" at bounding box center [363, 97] width 87 height 2
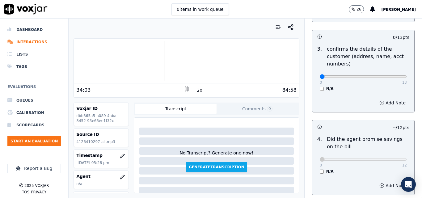
scroll to position [163, 0]
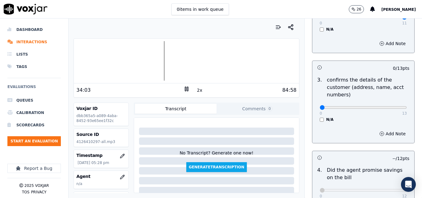
click at [391, 108] on div "0 13 N/A" at bounding box center [363, 109] width 97 height 23
type input "13"
click at [391, 108] on input "range" at bounding box center [363, 107] width 87 height 2
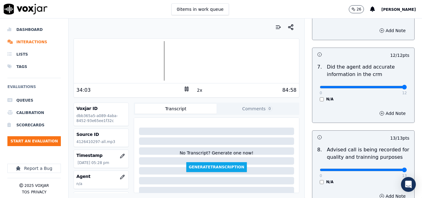
scroll to position [595, 0]
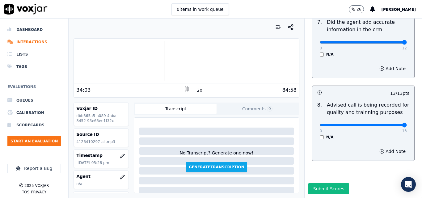
click at [130, 59] on div at bounding box center [186, 61] width 225 height 40
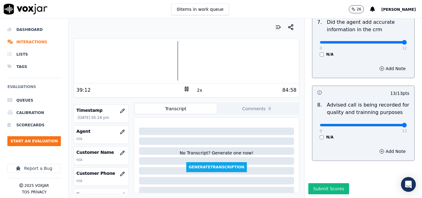
scroll to position [46, 0]
click at [120, 152] on icon "button" at bounding box center [122, 152] width 4 height 4
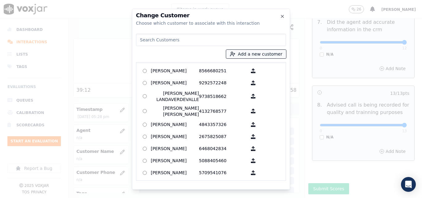
click at [248, 56] on button "Add a new customer" at bounding box center [256, 54] width 60 height 9
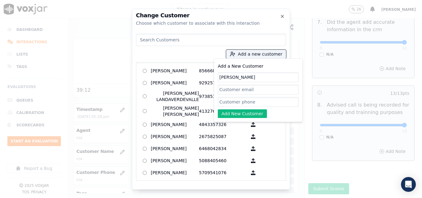
type input "[PERSON_NAME]"
paste input "4126410297"
type input "4126410297"
click at [235, 112] on button "Add New Customer" at bounding box center [242, 113] width 49 height 9
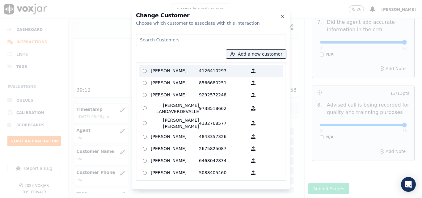
click at [179, 70] on p "[PERSON_NAME]" at bounding box center [175, 71] width 48 height 10
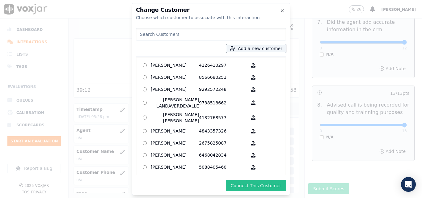
click at [257, 188] on button "Connect This Customer" at bounding box center [256, 185] width 60 height 11
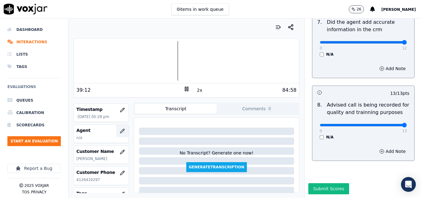
click at [120, 132] on icon "button" at bounding box center [122, 130] width 5 height 5
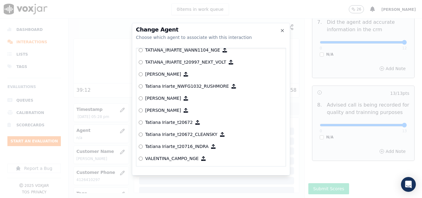
scroll to position [2855, 0]
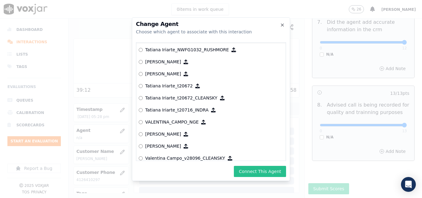
click at [266, 173] on button "Connect This Agent" at bounding box center [260, 171] width 52 height 11
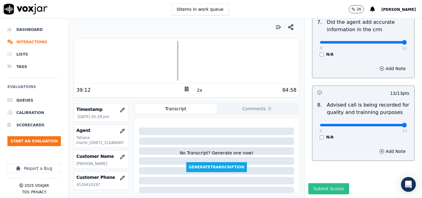
click at [317, 183] on button "Submit Scores" at bounding box center [328, 188] width 41 height 11
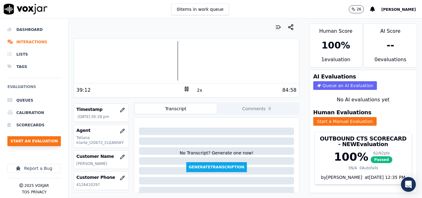
click at [48, 142] on button "Start an Evaluation" at bounding box center [33, 141] width 53 height 10
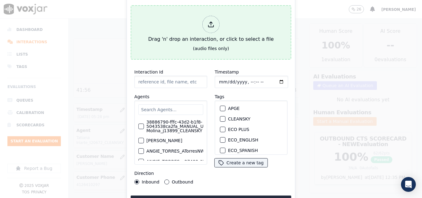
type input "20250909-180113_3472049982-all.mp3"
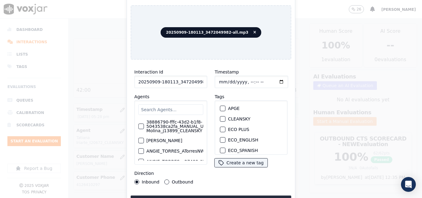
click at [221, 117] on div "button" at bounding box center [222, 119] width 4 height 4
click at [226, 195] on button "Upload interaction to start evaluation" at bounding box center [211, 200] width 161 height 11
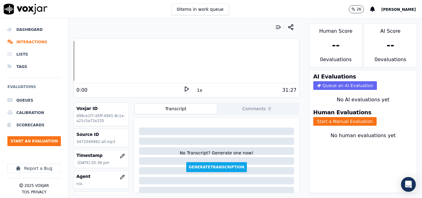
drag, startPoint x: 83, startPoint y: 22, endPoint x: 79, endPoint y: 25, distance: 4.2
click at [83, 22] on div at bounding box center [185, 27] width 225 height 12
click at [34, 140] on button "Start an Evaluation" at bounding box center [33, 141] width 53 height 10
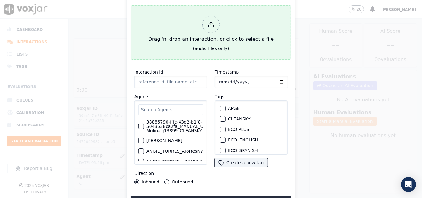
type input "20250825-111429_3472048896-all (1).mp3"
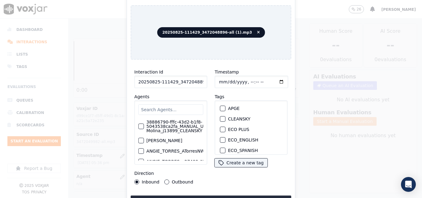
click at [220, 117] on div "button" at bounding box center [222, 119] width 4 height 4
click at [229, 195] on button "Upload interaction to start evaluation" at bounding box center [211, 200] width 161 height 11
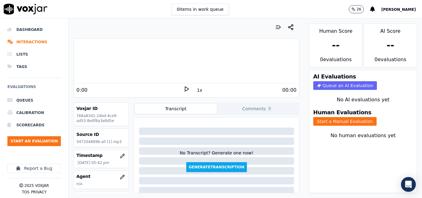
drag, startPoint x: 321, startPoint y: 121, endPoint x: 271, endPoint y: 103, distance: 52.8
click at [321, 121] on button "Start a Manual Evaluation" at bounding box center [344, 121] width 63 height 9
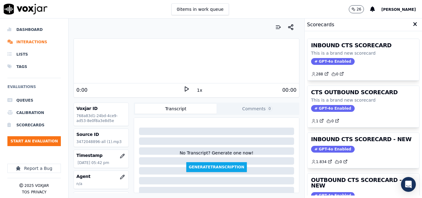
click at [183, 90] on icon at bounding box center [186, 89] width 6 height 6
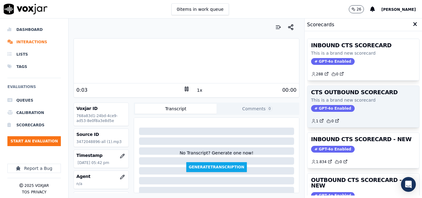
scroll to position [135, 0]
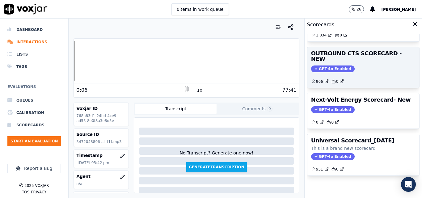
click at [327, 65] on span "GPT-4o Enabled" at bounding box center [333, 68] width 44 height 7
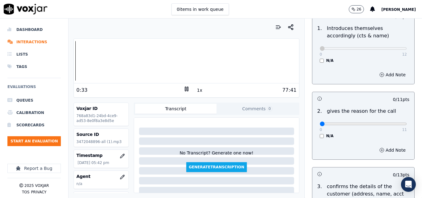
scroll to position [62, 0]
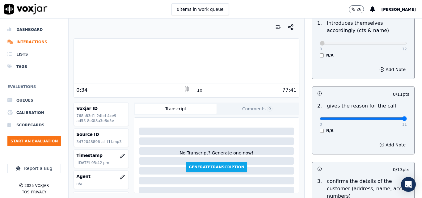
type input "11"
click at [391, 118] on input "range" at bounding box center [363, 118] width 87 height 2
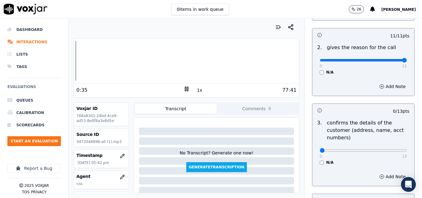
scroll to position [154, 0]
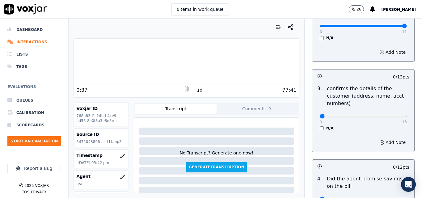
click at [197, 91] on button "1x" at bounding box center [200, 90] width 8 height 9
click at [197, 91] on button "1.5x" at bounding box center [202, 90] width 12 height 9
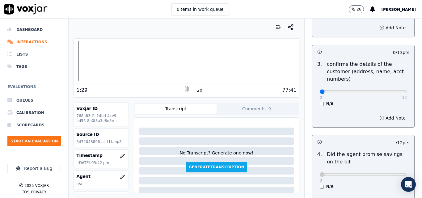
scroll to position [173, 0]
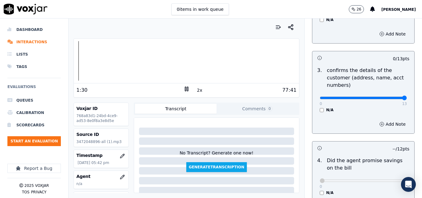
type input "13"
click at [391, 97] on input "range" at bounding box center [363, 98] width 87 height 2
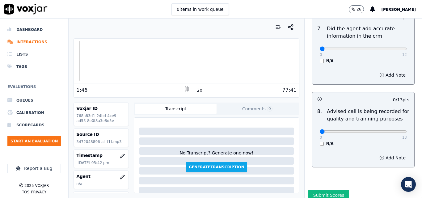
scroll to position [584, 0]
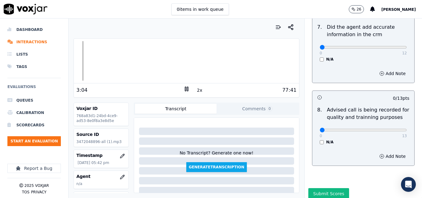
click at [79, 62] on div at bounding box center [186, 61] width 225 height 40
click at [183, 90] on icon at bounding box center [186, 89] width 6 height 6
click at [185, 87] on polygon at bounding box center [187, 89] width 4 height 5
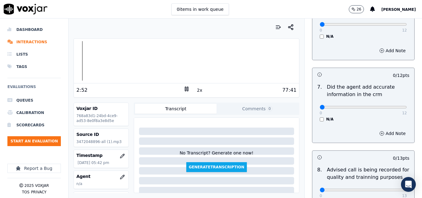
scroll to position [522, 0]
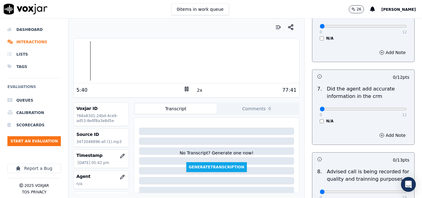
click at [196, 90] on button "2x" at bounding box center [200, 90] width 8 height 9
click at [196, 90] on button "1x" at bounding box center [200, 90] width 8 height 9
click at [111, 61] on div at bounding box center [186, 61] width 225 height 40
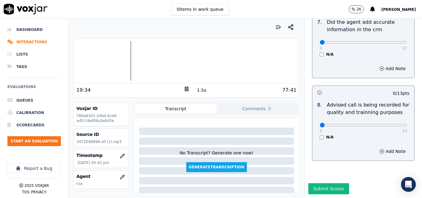
scroll to position [595, 0]
click at [194, 63] on div at bounding box center [186, 61] width 225 height 40
click at [187, 88] on rect at bounding box center [187, 89] width 1 height 4
click at [185, 87] on polygon at bounding box center [187, 89] width 4 height 5
click at [221, 60] on div at bounding box center [186, 61] width 225 height 40
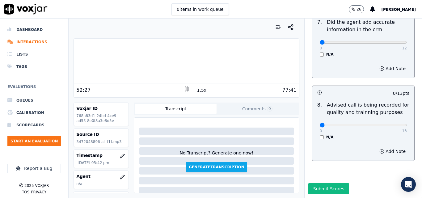
click at [218, 61] on div at bounding box center [186, 61] width 225 height 40
click at [183, 89] on icon at bounding box center [186, 89] width 6 height 6
click at [185, 87] on polygon at bounding box center [187, 89] width 4 height 5
click at [185, 87] on rect at bounding box center [185, 89] width 1 height 4
click at [183, 86] on icon at bounding box center [186, 89] width 6 height 6
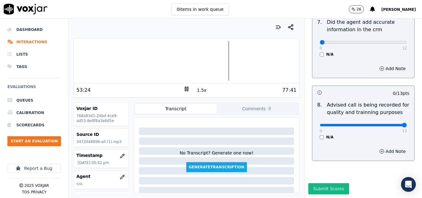
type input "13"
click at [389, 124] on input "range" at bounding box center [363, 125] width 87 height 2
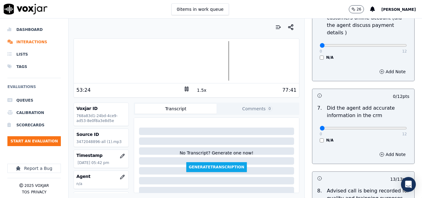
scroll to position [503, 0]
click at [184, 88] on icon at bounding box center [186, 89] width 6 height 6
click at [184, 90] on icon at bounding box center [186, 89] width 6 height 6
click at [201, 92] on button "1.5x" at bounding box center [202, 90] width 12 height 9
click at [183, 89] on icon at bounding box center [186, 89] width 6 height 6
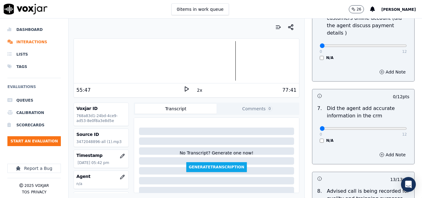
click at [227, 60] on div at bounding box center [186, 61] width 225 height 40
click at [185, 88] on icon at bounding box center [186, 89] width 6 height 6
click at [187, 88] on rect at bounding box center [187, 89] width 1 height 4
click at [222, 59] on div at bounding box center [186, 61] width 225 height 40
click at [217, 62] on div at bounding box center [186, 61] width 225 height 40
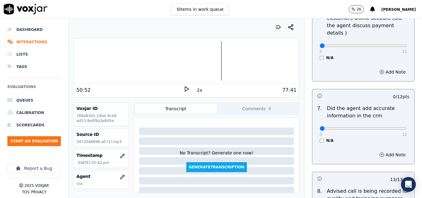
click at [185, 90] on icon at bounding box center [186, 89] width 6 height 6
click at [220, 66] on div at bounding box center [186, 61] width 225 height 40
click at [199, 90] on button "2x" at bounding box center [200, 90] width 8 height 9
click at [199, 90] on button "1x" at bounding box center [200, 90] width 8 height 9
click at [231, 64] on div at bounding box center [186, 61] width 225 height 40
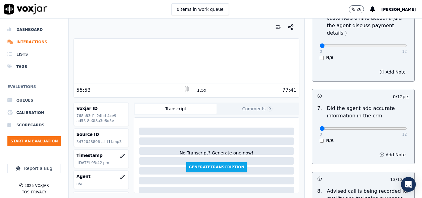
click at [229, 59] on div at bounding box center [186, 61] width 225 height 40
click at [186, 91] on icon at bounding box center [186, 89] width 6 height 6
click at [184, 86] on icon at bounding box center [186, 89] width 6 height 6
click at [183, 90] on icon at bounding box center [186, 89] width 6 height 6
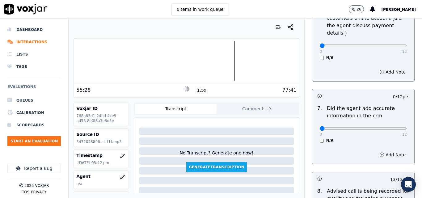
click at [183, 90] on icon at bounding box center [186, 89] width 6 height 6
click at [185, 90] on rect at bounding box center [185, 89] width 1 height 4
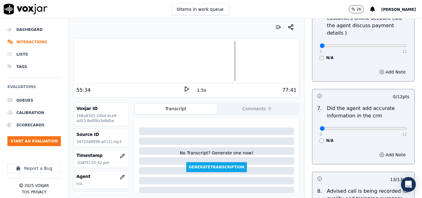
click at [183, 90] on icon at bounding box center [186, 89] width 6 height 6
click at [185, 88] on rect at bounding box center [185, 89] width 1 height 4
click at [183, 88] on icon at bounding box center [186, 89] width 6 height 6
click at [185, 88] on rect at bounding box center [185, 89] width 1 height 4
click at [183, 88] on icon at bounding box center [186, 89] width 6 height 6
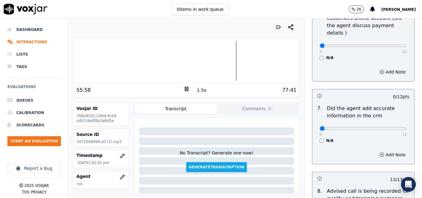
click at [185, 88] on rect at bounding box center [185, 89] width 1 height 4
click at [183, 88] on icon at bounding box center [186, 89] width 6 height 6
click at [227, 61] on div at bounding box center [186, 61] width 225 height 40
click at [184, 89] on icon at bounding box center [186, 89] width 6 height 6
click at [185, 87] on icon at bounding box center [186, 89] width 6 height 6
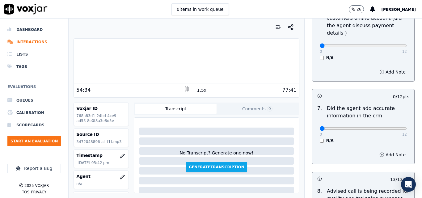
click at [183, 88] on icon at bounding box center [186, 89] width 6 height 6
click at [185, 88] on polygon at bounding box center [187, 89] width 4 height 5
click at [198, 91] on button "1.5x" at bounding box center [202, 90] width 12 height 9
click at [243, 62] on div at bounding box center [186, 61] width 225 height 40
click at [239, 64] on div at bounding box center [186, 61] width 225 height 40
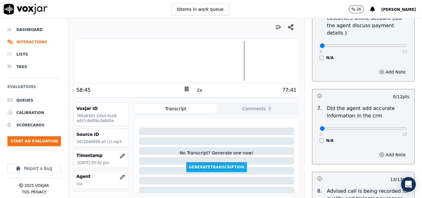
click at [235, 63] on div at bounding box center [186, 61] width 225 height 40
click at [242, 61] on div at bounding box center [186, 61] width 225 height 40
click at [235, 62] on div at bounding box center [186, 61] width 225 height 40
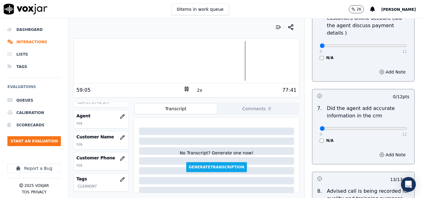
scroll to position [62, 0]
click at [123, 136] on icon "button" at bounding box center [123, 135] width 1 height 1
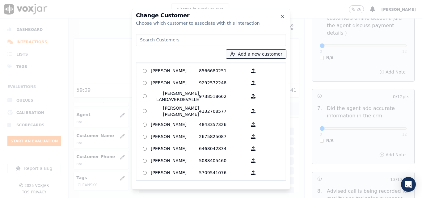
click at [240, 55] on button "Add a new customer" at bounding box center [256, 54] width 60 height 9
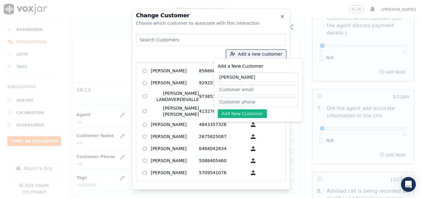
type input "[PERSON_NAME]"
paste input "3472048896"
type input "3472048896"
click at [243, 115] on button "Add New Customer" at bounding box center [242, 113] width 49 height 9
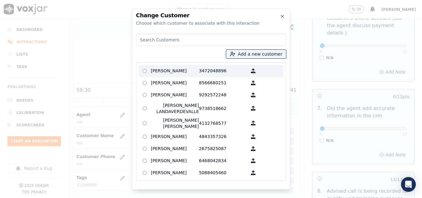
click at [212, 69] on p "3472048896" at bounding box center [223, 71] width 48 height 10
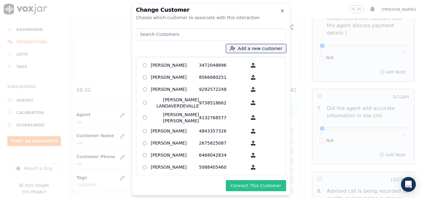
click at [263, 184] on button "Connect This Customer" at bounding box center [256, 185] width 60 height 11
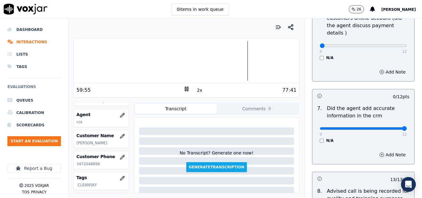
type input "12"
click at [389, 127] on input "range" at bounding box center [363, 128] width 87 height 2
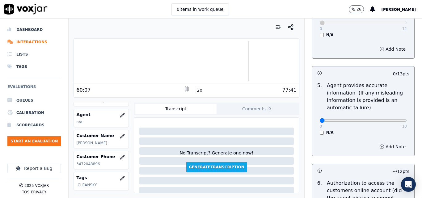
scroll to position [317, 0]
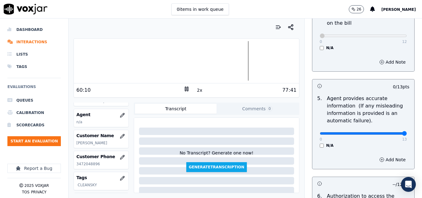
type input "13"
click at [388, 133] on input "range" at bounding box center [363, 133] width 87 height 2
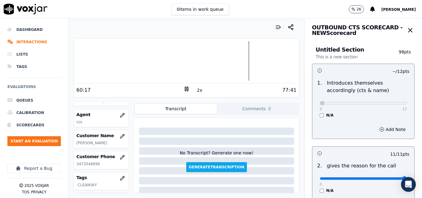
scroll to position [0, 0]
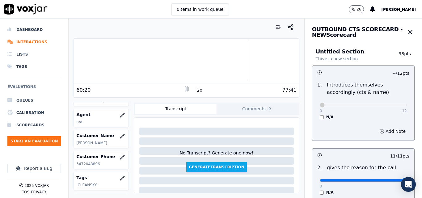
click at [184, 90] on icon at bounding box center [186, 89] width 6 height 6
click at [120, 115] on icon "button" at bounding box center [122, 115] width 5 height 5
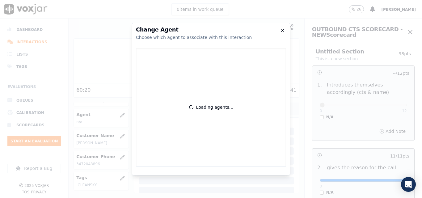
click at [284, 30] on icon "button" at bounding box center [282, 30] width 5 height 5
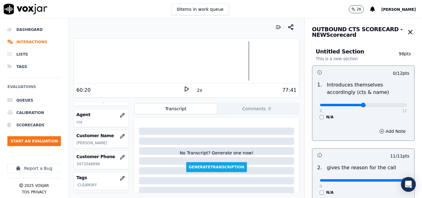
type input "6"
click at [350, 104] on input "range" at bounding box center [363, 105] width 87 height 2
drag, startPoint x: 322, startPoint y: 93, endPoint x: 325, endPoint y: 92, distance: 3.1
click at [327, 92] on p "Introduces themselves accordingly (cts & name)" at bounding box center [368, 88] width 82 height 15
click at [117, 112] on button "button" at bounding box center [122, 115] width 12 height 12
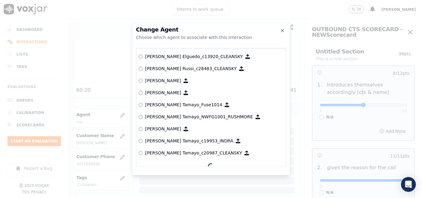
scroll to position [508, 0]
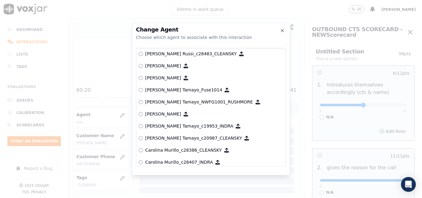
click at [143, 140] on label "[PERSON_NAME] Tamayo_c20987_CLEANSKY" at bounding box center [211, 138] width 144 height 12
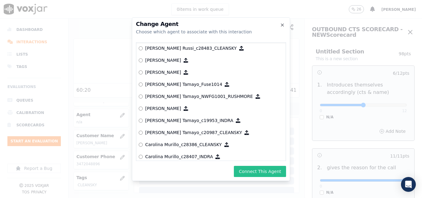
click at [251, 168] on button "Connect This Agent" at bounding box center [260, 171] width 52 height 11
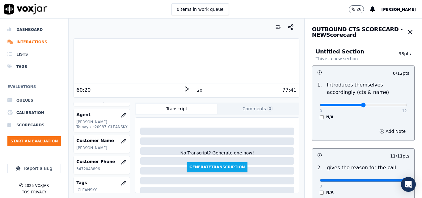
click at [185, 86] on icon at bounding box center [186, 89] width 6 height 6
click at [270, 59] on div at bounding box center [186, 61] width 225 height 40
click at [261, 60] on div at bounding box center [186, 61] width 225 height 40
click at [255, 60] on div at bounding box center [186, 61] width 225 height 40
click at [248, 58] on div at bounding box center [186, 61] width 225 height 40
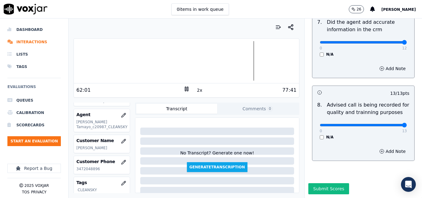
scroll to position [595, 0]
click at [323, 183] on button "Submit Scores" at bounding box center [328, 188] width 41 height 11
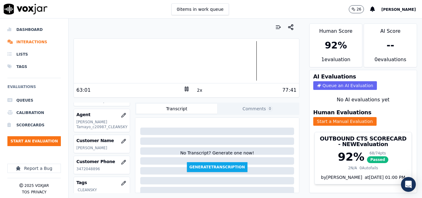
click at [246, 63] on div at bounding box center [186, 61] width 225 height 40
click at [245, 61] on div at bounding box center [186, 61] width 225 height 40
click at [237, 60] on div at bounding box center [186, 61] width 225 height 40
click at [243, 61] on div at bounding box center [186, 61] width 225 height 40
click at [187, 90] on rect at bounding box center [187, 89] width 1 height 4
